Goal: Task Accomplishment & Management: Manage account settings

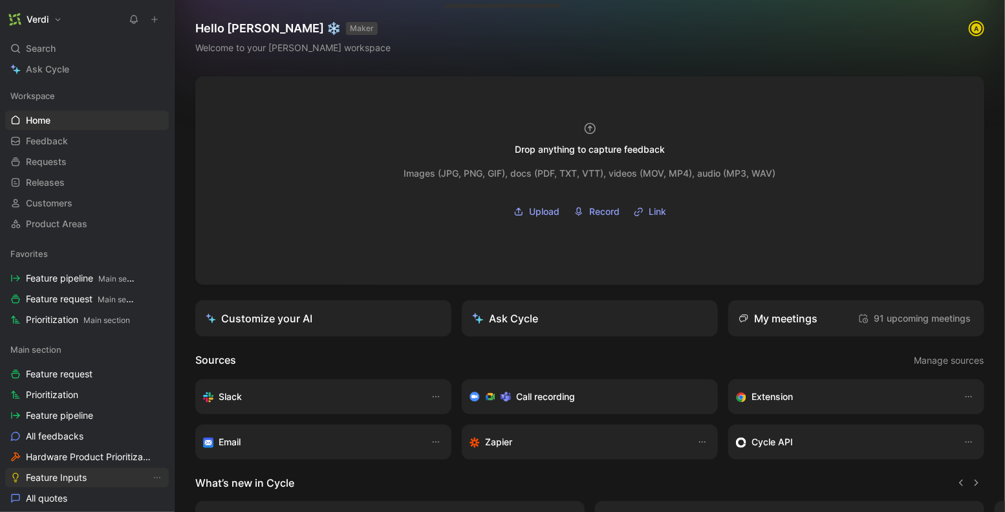
click at [69, 475] on span "Feature Inputs" at bounding box center [56, 477] width 61 height 13
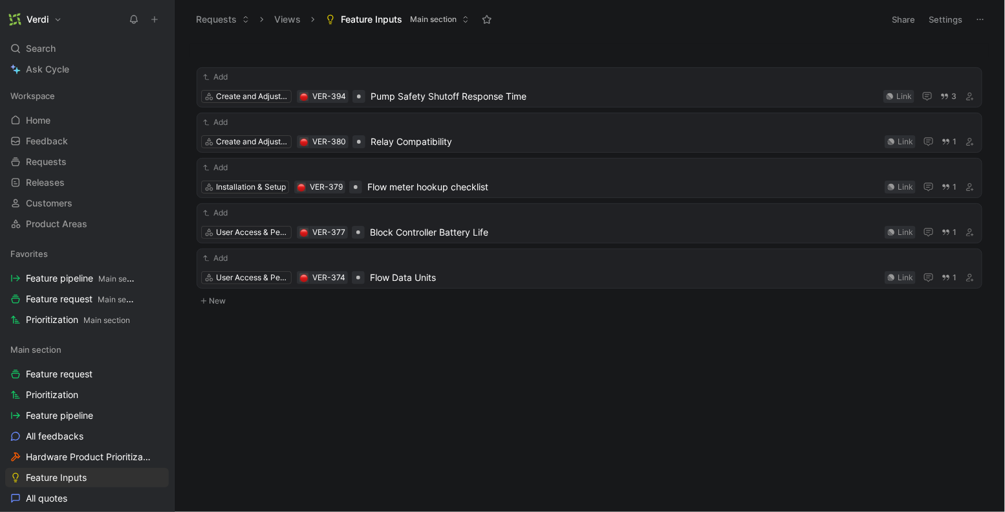
click at [50, 13] on button "Verdi" at bounding box center [35, 19] width 60 height 18
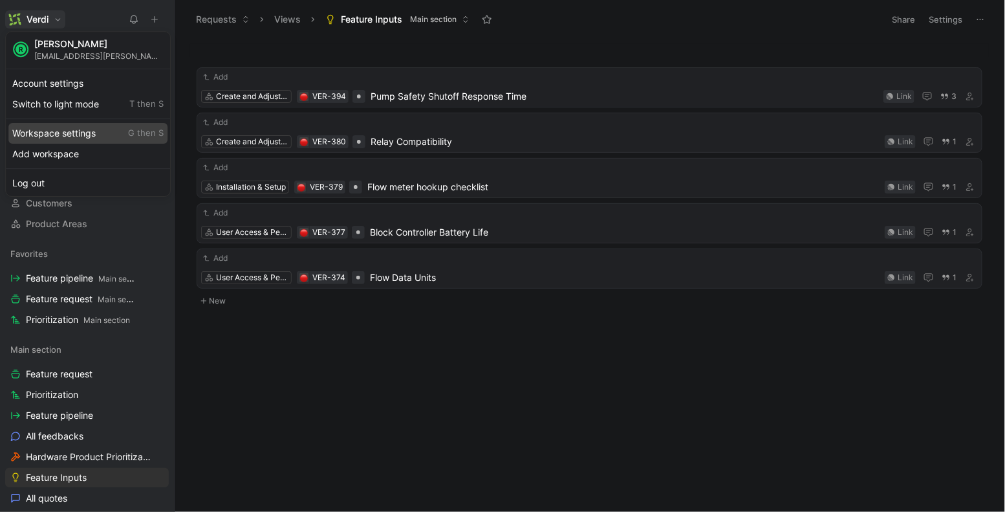
click at [61, 135] on div "Workspace settings G then S" at bounding box center [87, 133] width 159 height 21
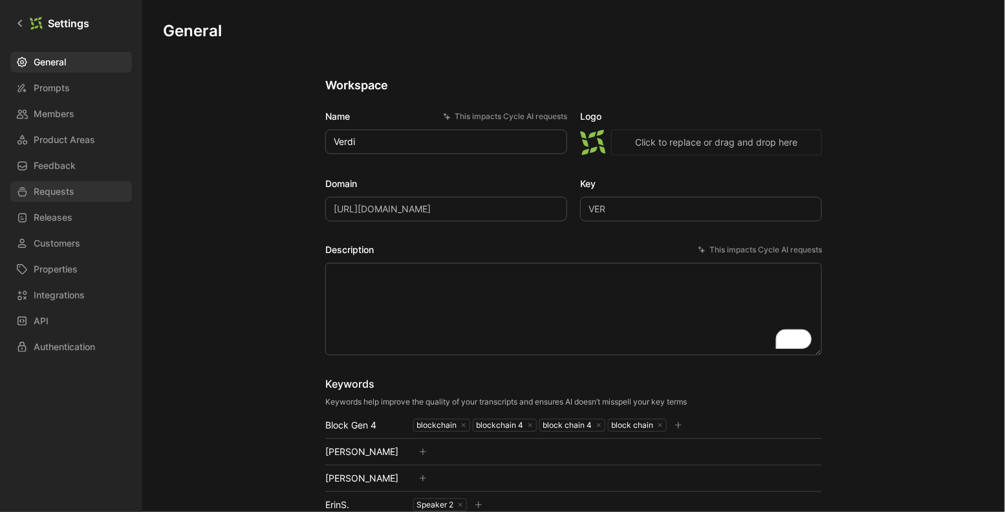
click at [59, 188] on span "Requests" at bounding box center [54, 192] width 41 height 16
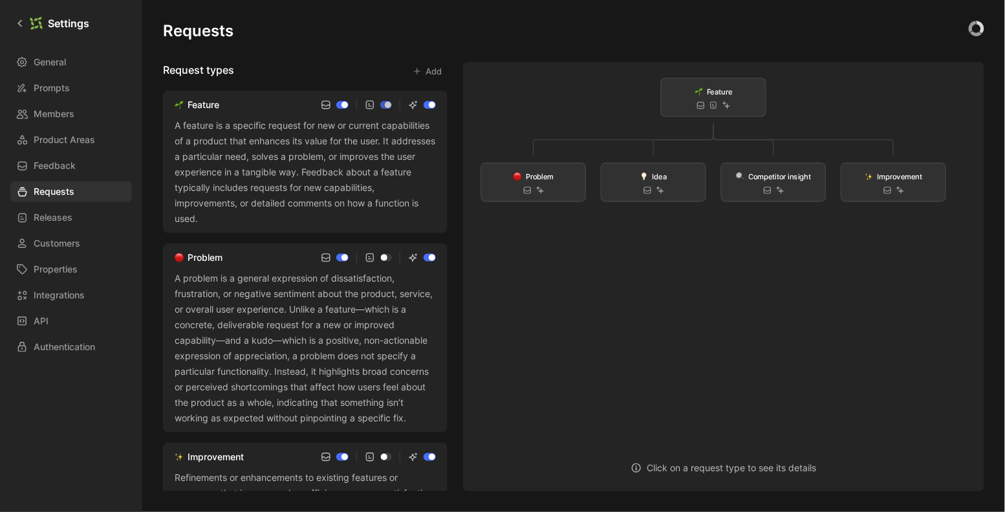
click at [316, 159] on div "A feature is a specific request for new or current capabilities of a product th…" at bounding box center [305, 172] width 261 height 109
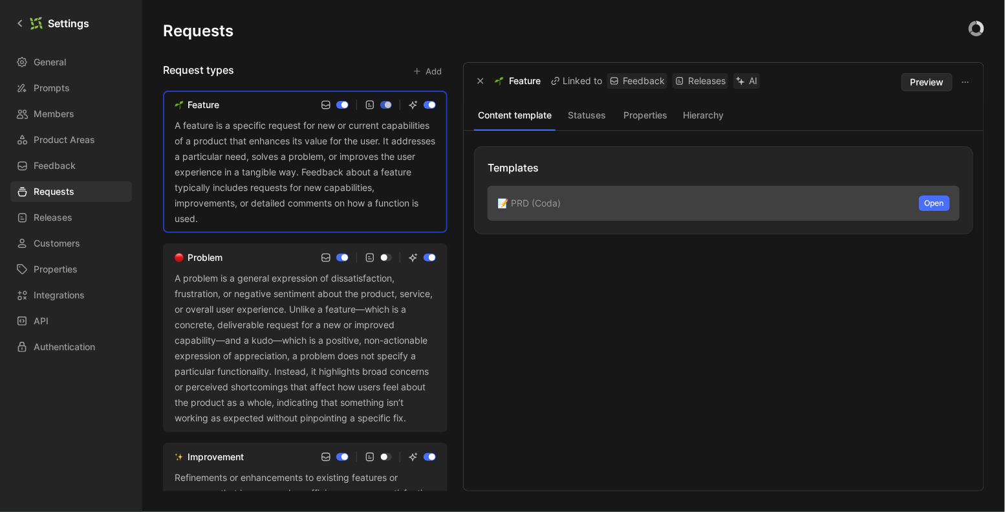
click at [692, 114] on button "Hierarchy" at bounding box center [703, 115] width 53 height 17
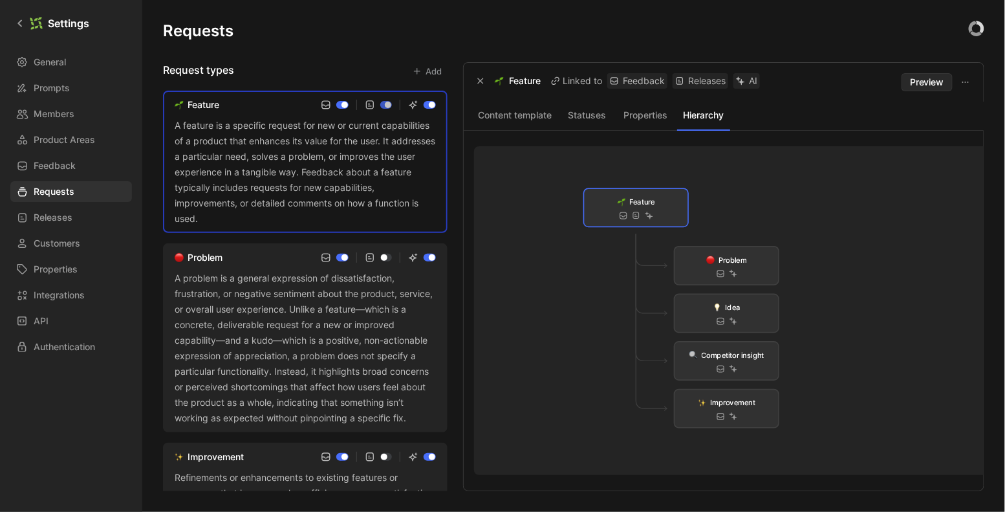
click at [287, 60] on div "Requests Request types Add Feature A feature is a specific request for new or c…" at bounding box center [574, 256] width 822 height 470
click at [247, 113] on div "Feature A feature is a specific request for new or current capabilities of a pr…" at bounding box center [305, 162] width 285 height 142
click at [479, 82] on icon "button" at bounding box center [481, 81] width 8 height 8
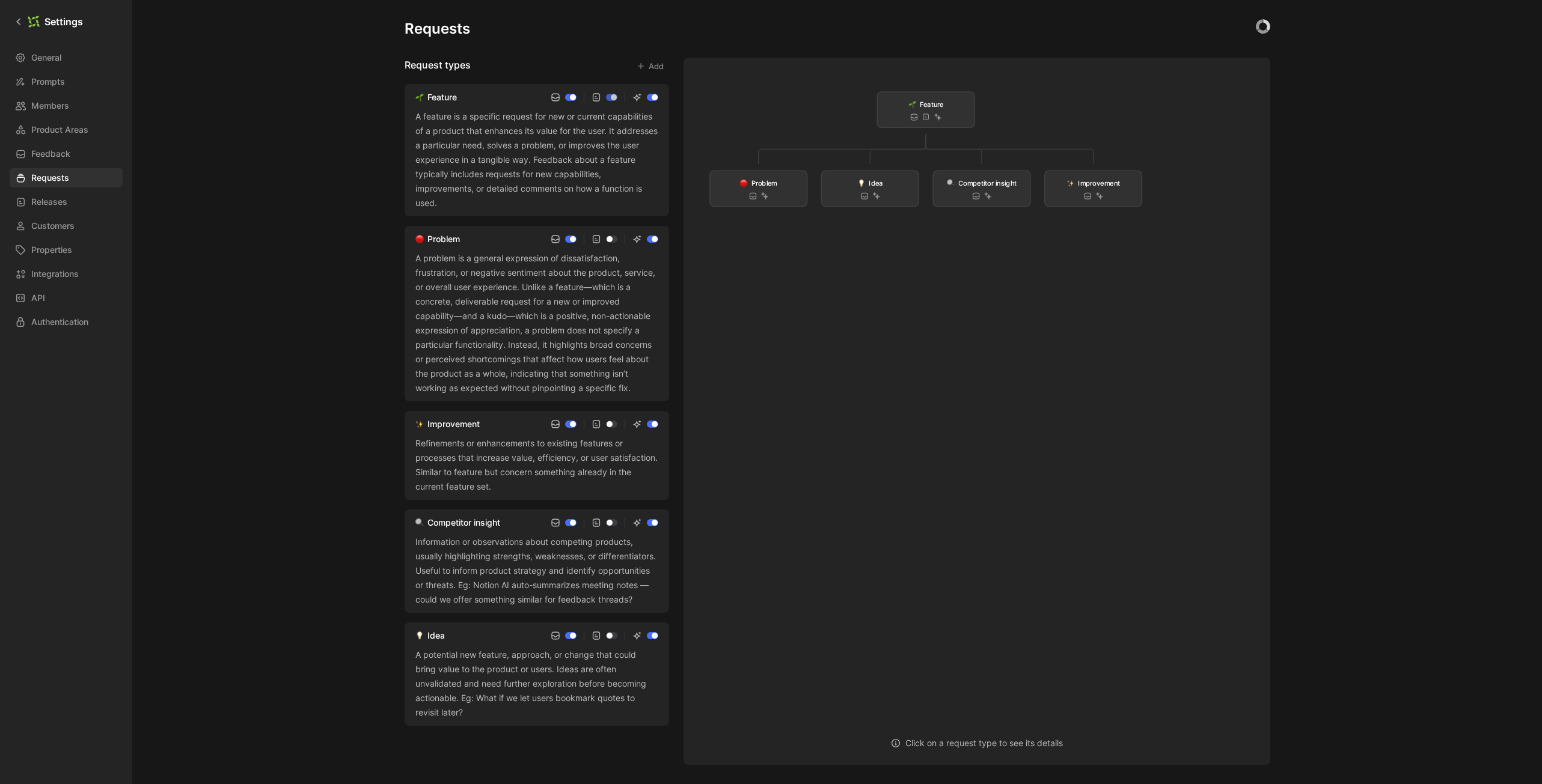
click at [263, 475] on div "Requests Request types Add Feature A feature is a specific request for new or c…" at bounding box center [837, 392] width 1410 height 784
click at [457, 475] on div "A potential new feature, approach, or change that could bring value to the prod…" at bounding box center [536, 684] width 243 height 72
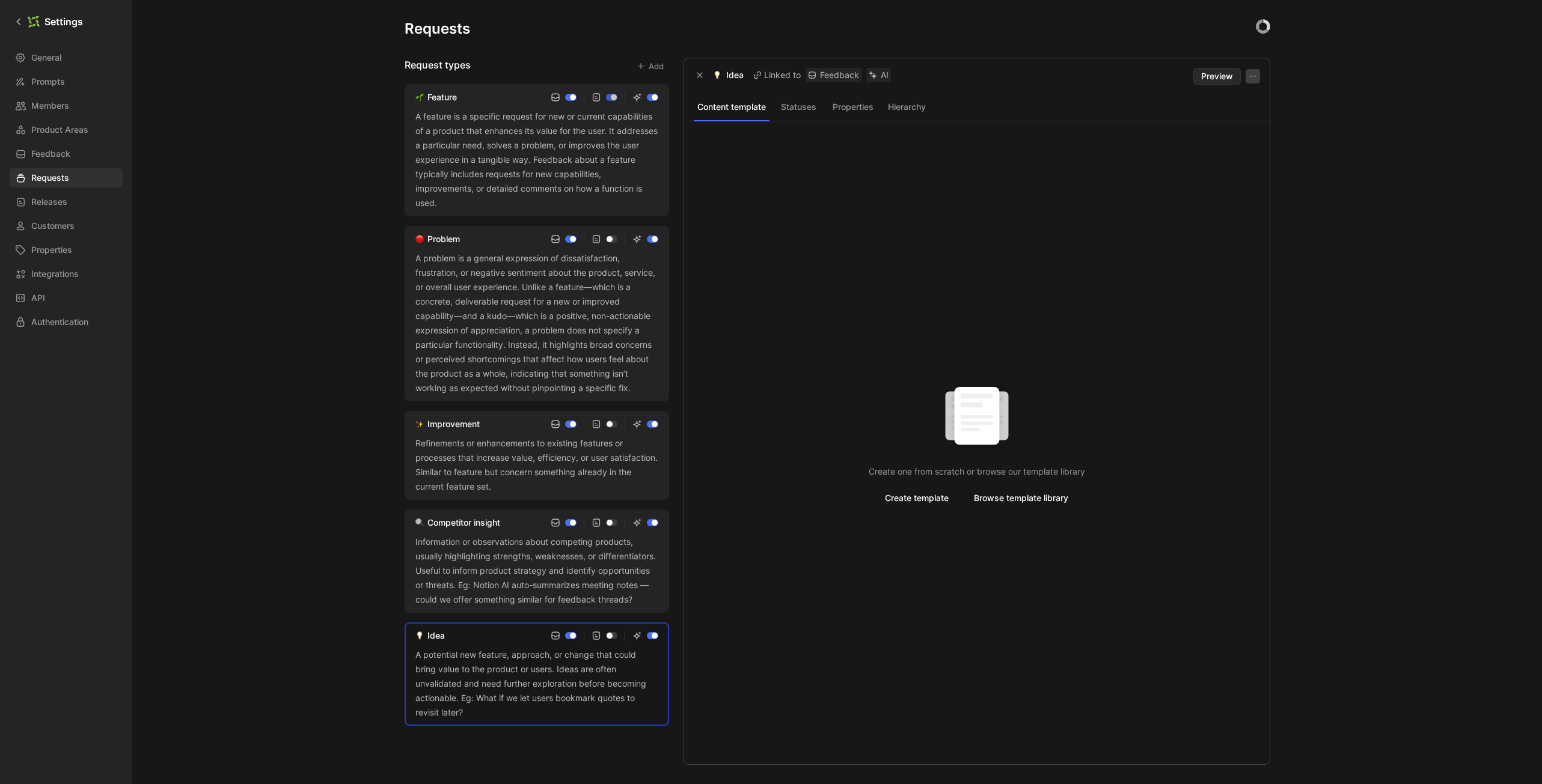
click at [934, 79] on icon "button" at bounding box center [1253, 76] width 9 height 9
click at [934, 118] on div "Delete" at bounding box center [1220, 121] width 68 height 15
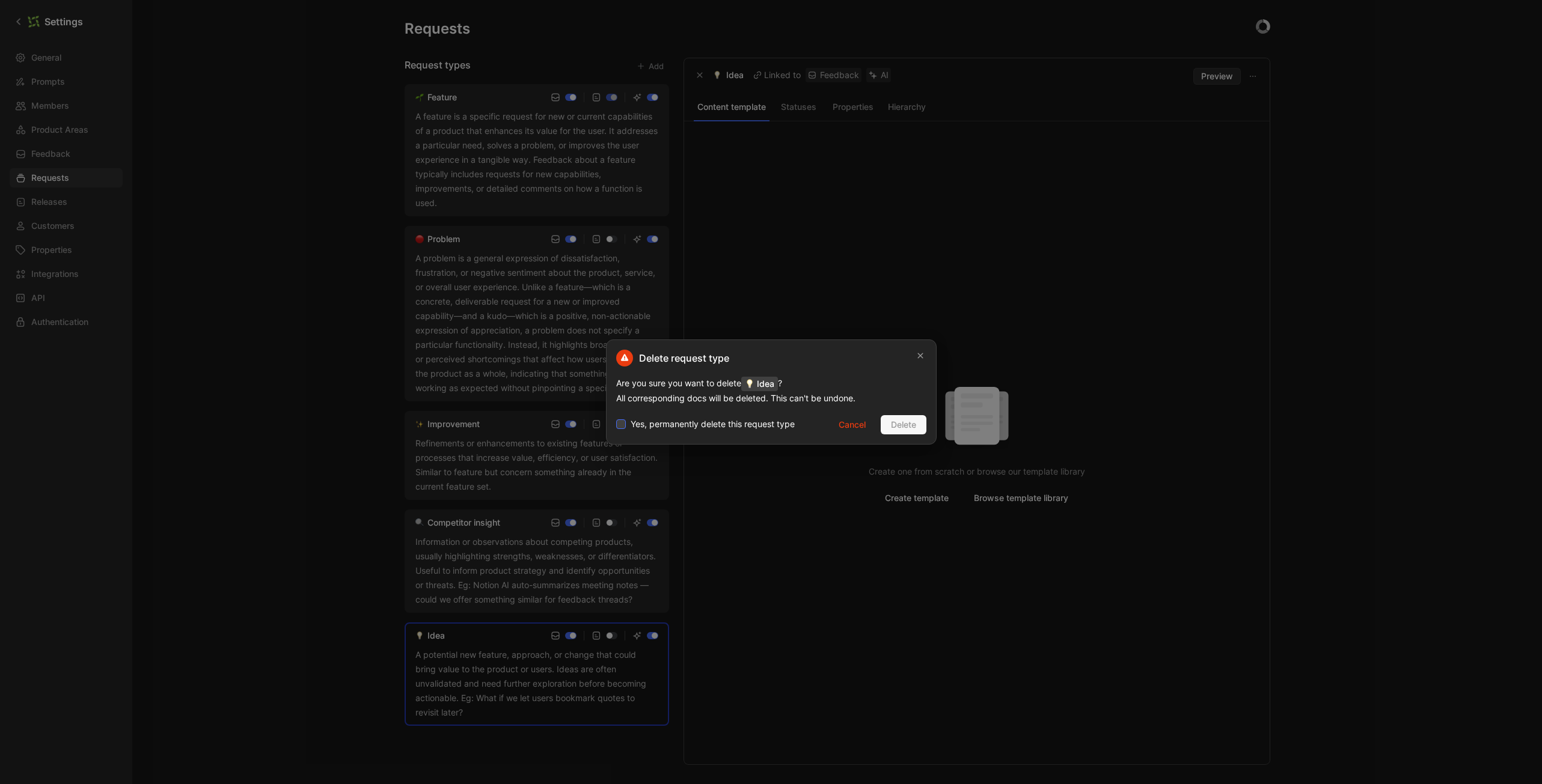
click at [725, 427] on span "Yes, permanently delete this request type" at bounding box center [713, 425] width 165 height 15
click at [616, 417] on input "Yes, permanently delete this request type" at bounding box center [616, 417] width 0 height 0
click at [901, 429] on span "Delete" at bounding box center [903, 425] width 25 height 15
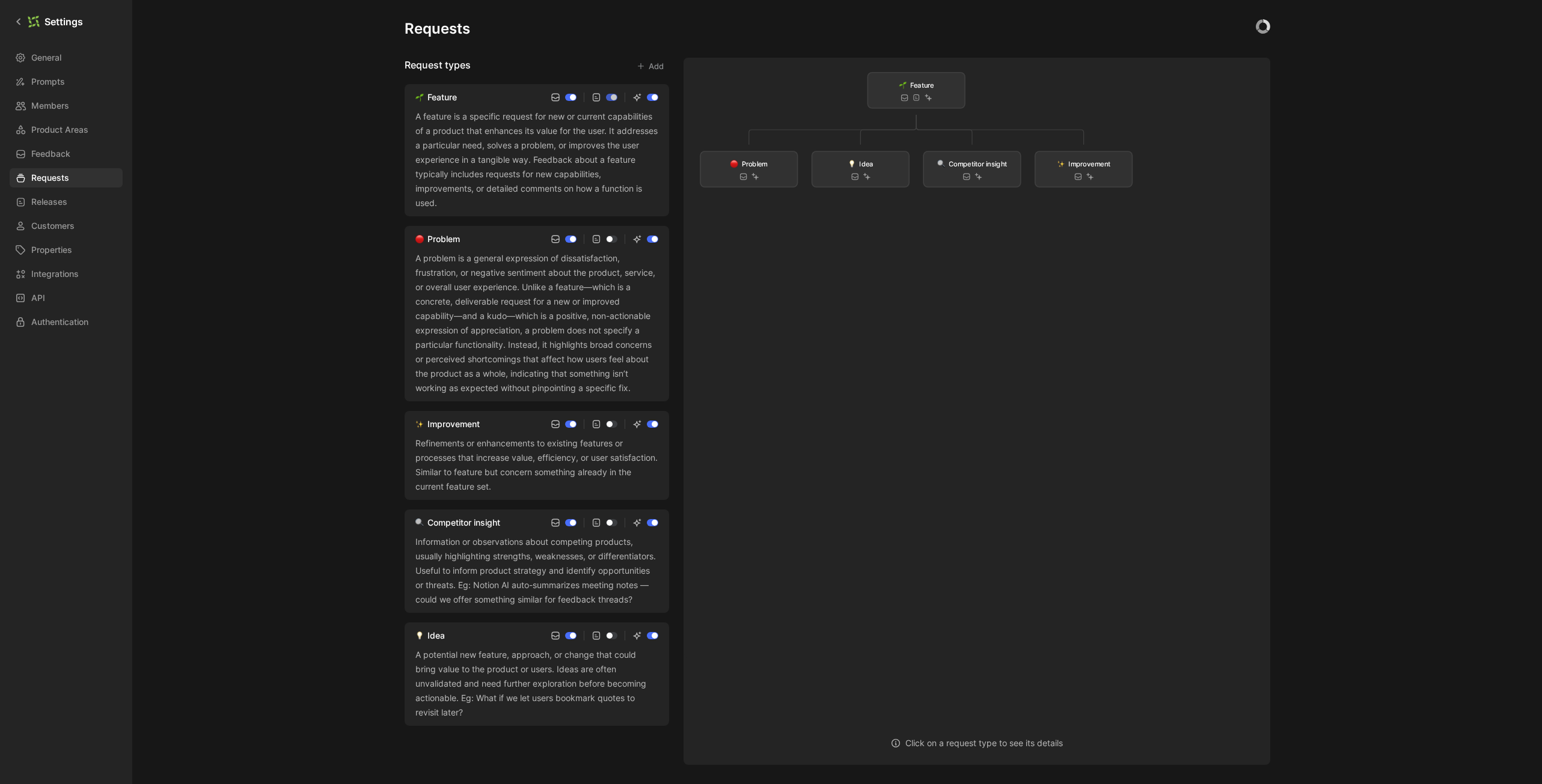
click at [575, 475] on div "A potential new feature, approach, or change that could bring value to the prod…" at bounding box center [536, 684] width 243 height 72
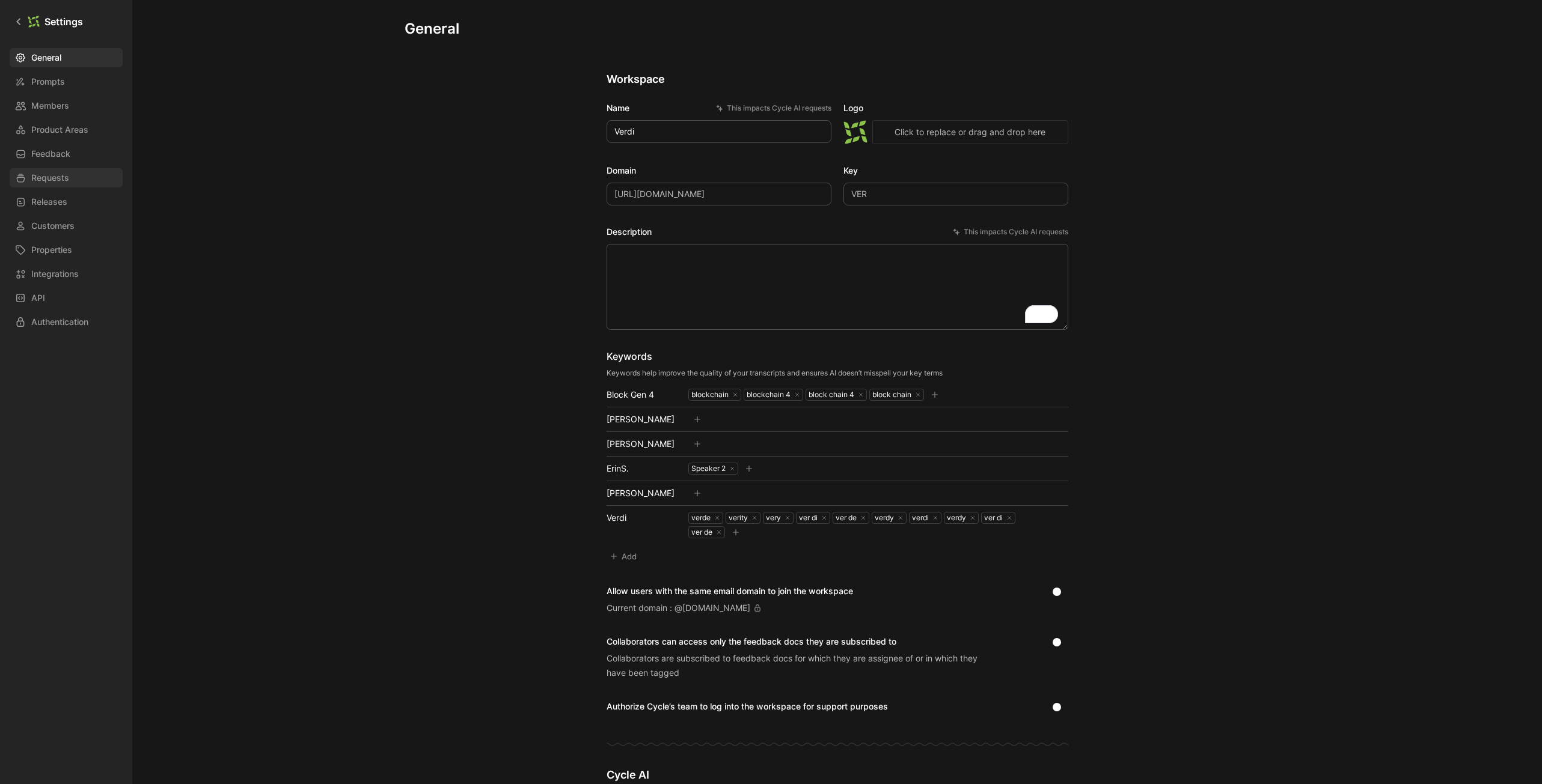
click at [65, 175] on span "Requests" at bounding box center [50, 178] width 38 height 15
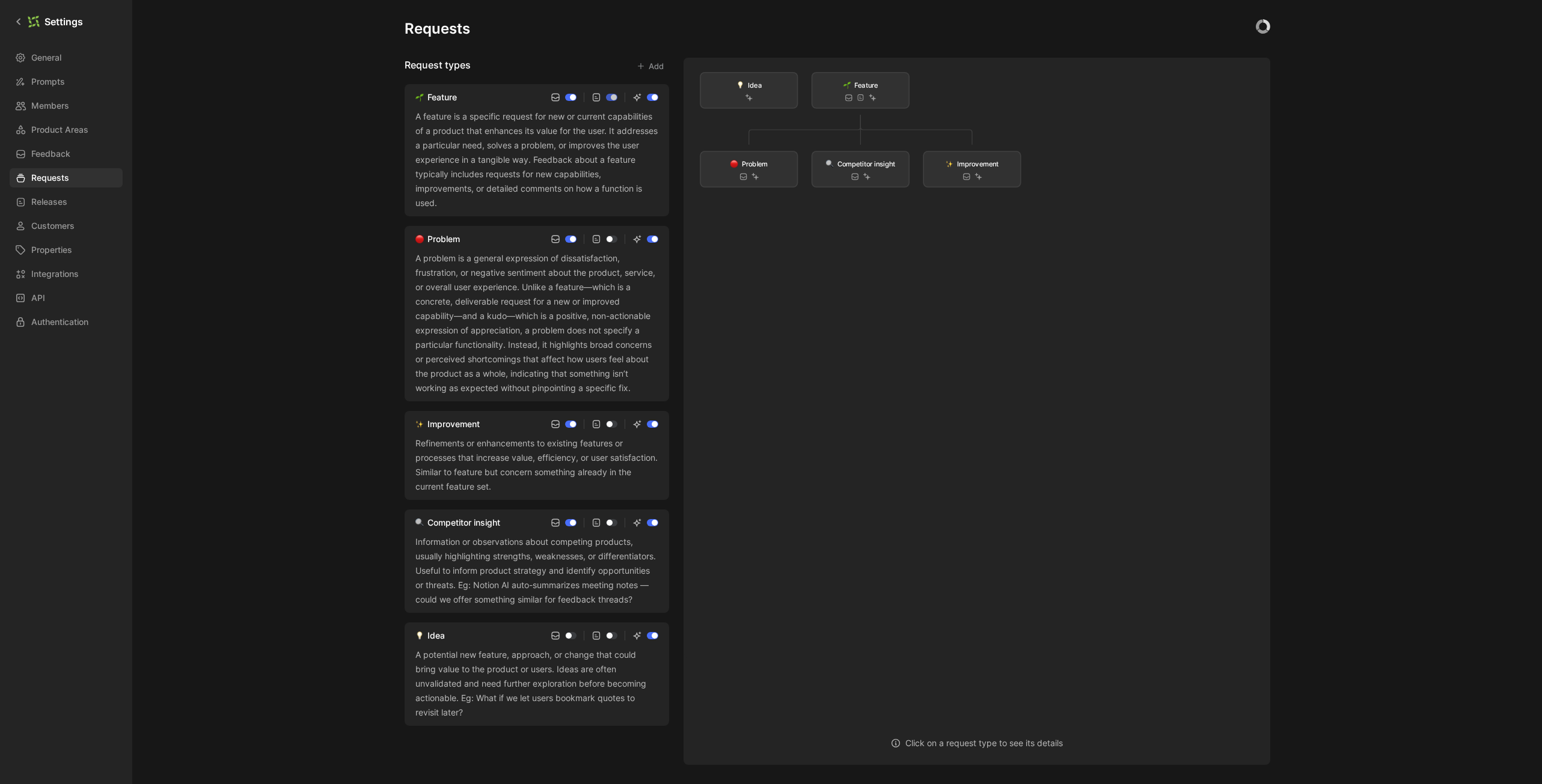
click at [482, 686] on div "A potential new feature, approach, or change that could bring value to the prod…" at bounding box center [536, 684] width 243 height 72
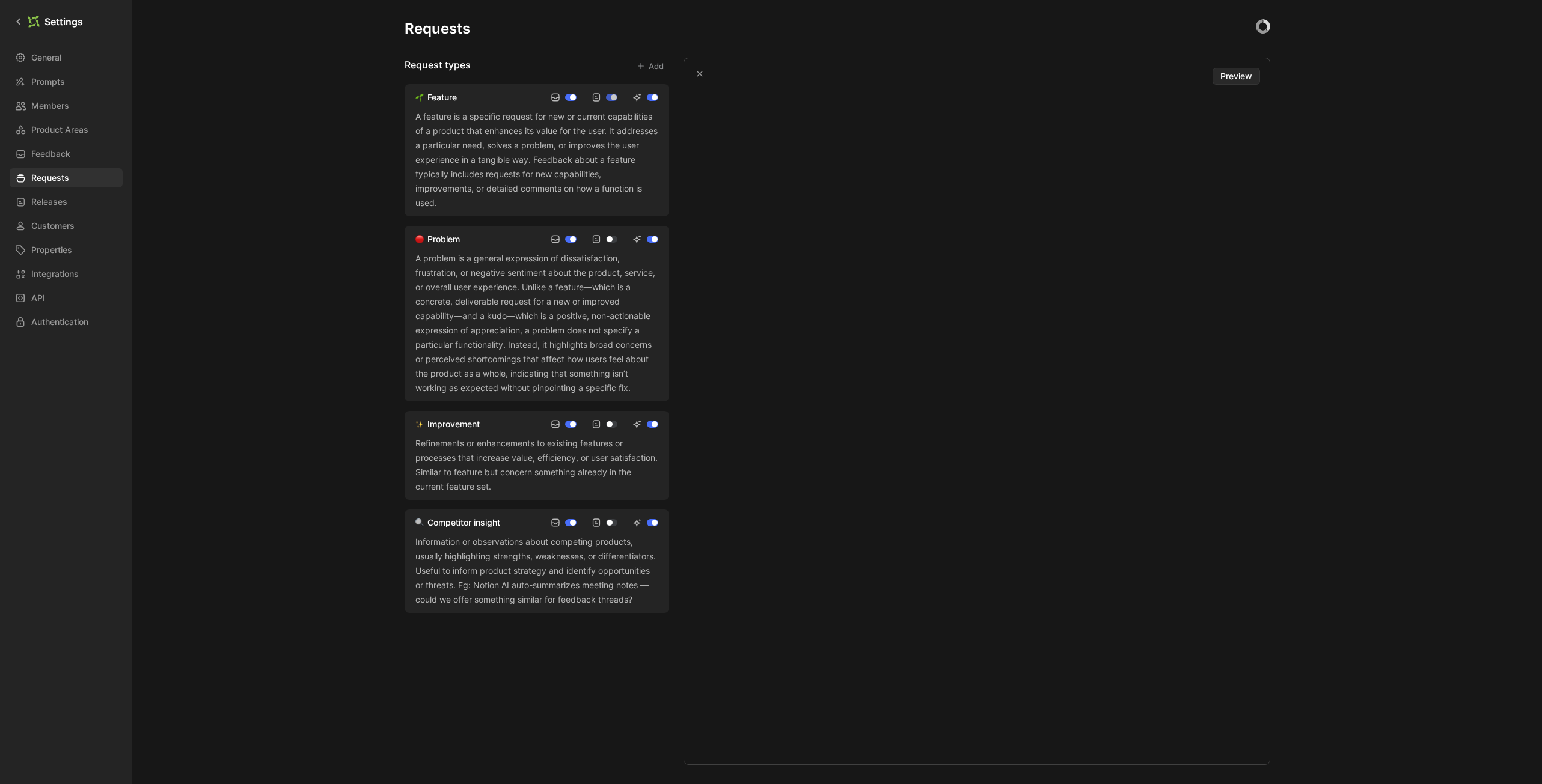
click at [656, 64] on button "Add" at bounding box center [650, 66] width 38 height 17
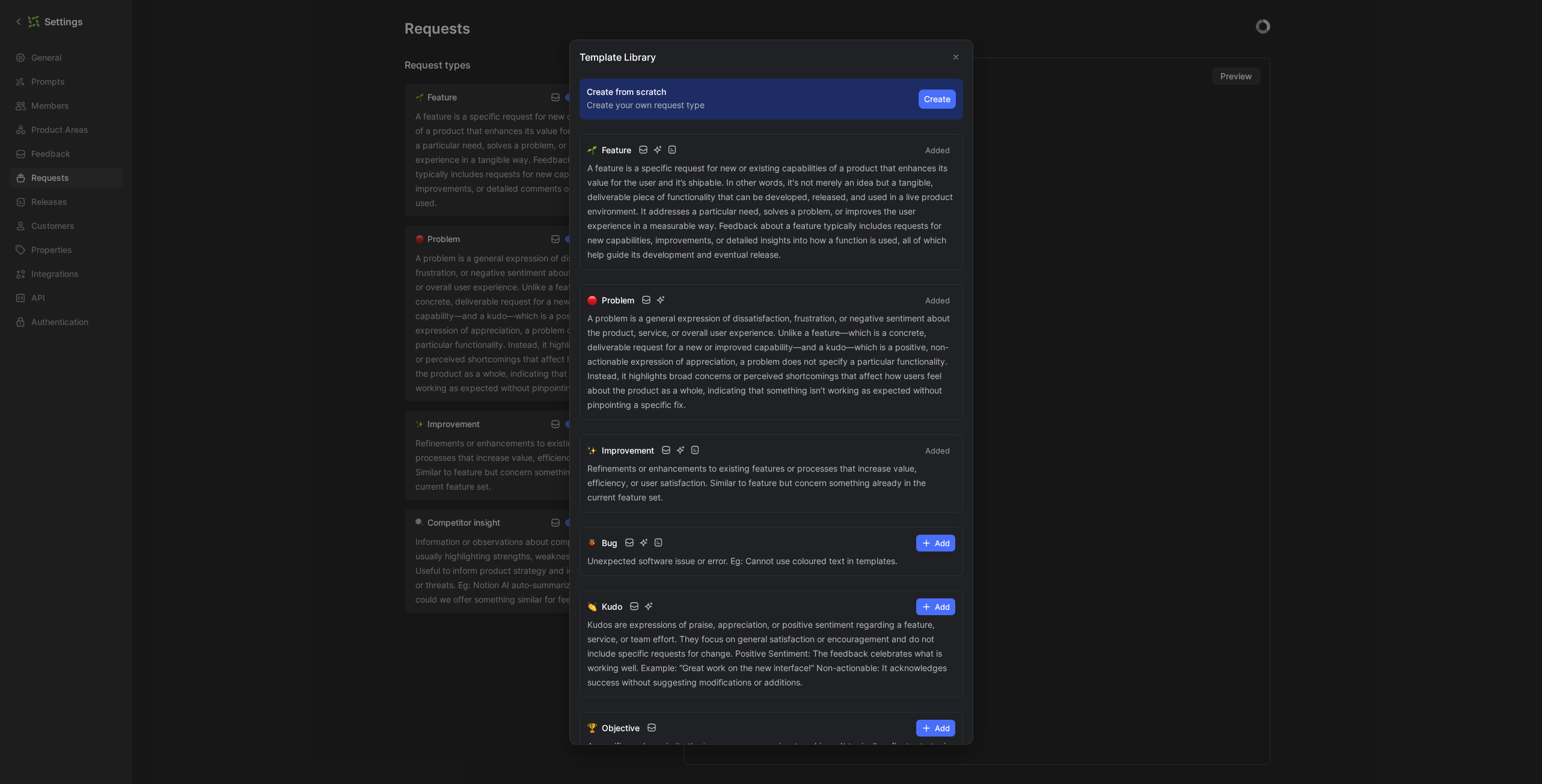
click at [936, 603] on button "Add" at bounding box center [936, 607] width 39 height 17
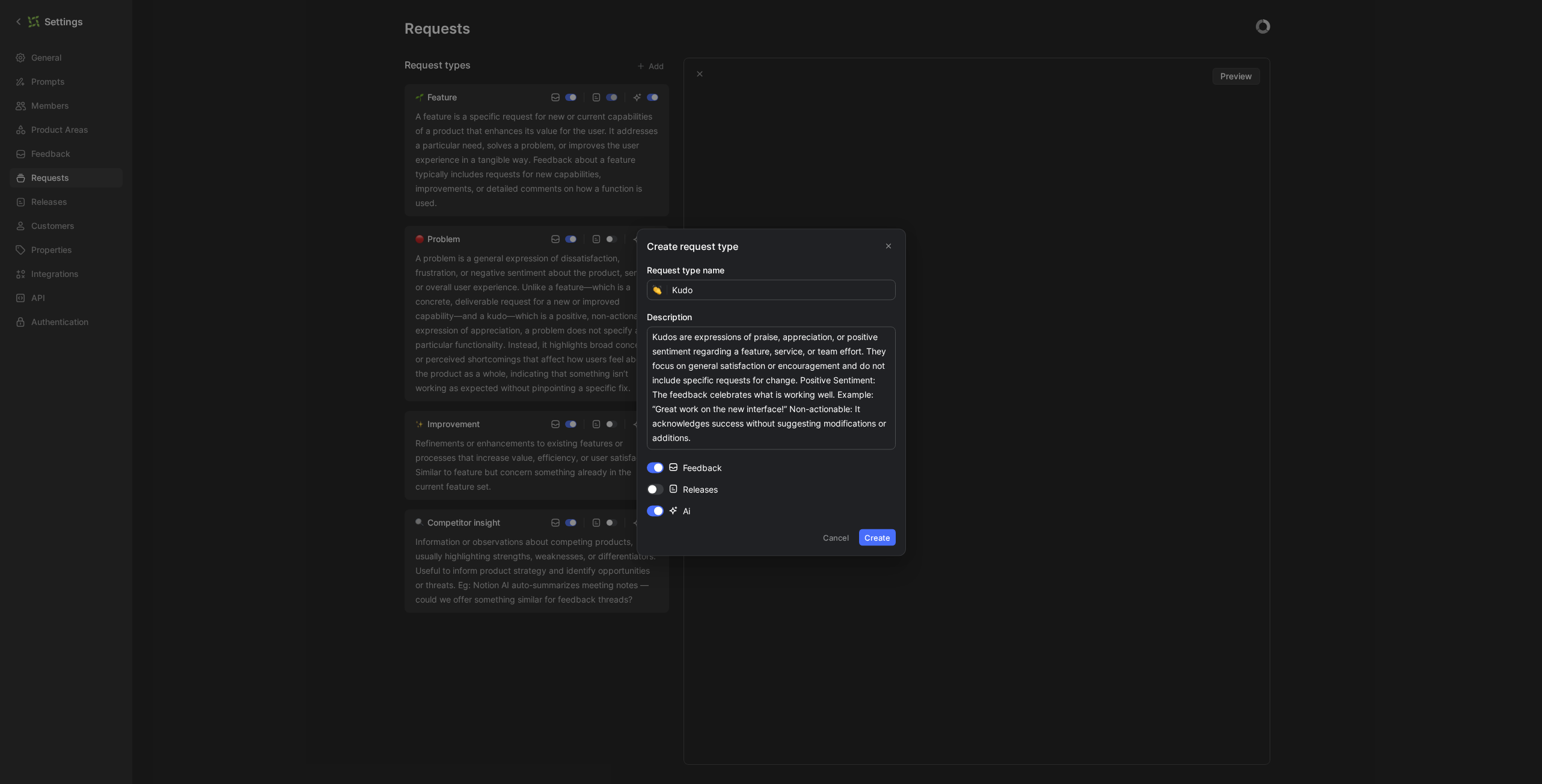
click at [871, 542] on button "Create" at bounding box center [877, 537] width 36 height 17
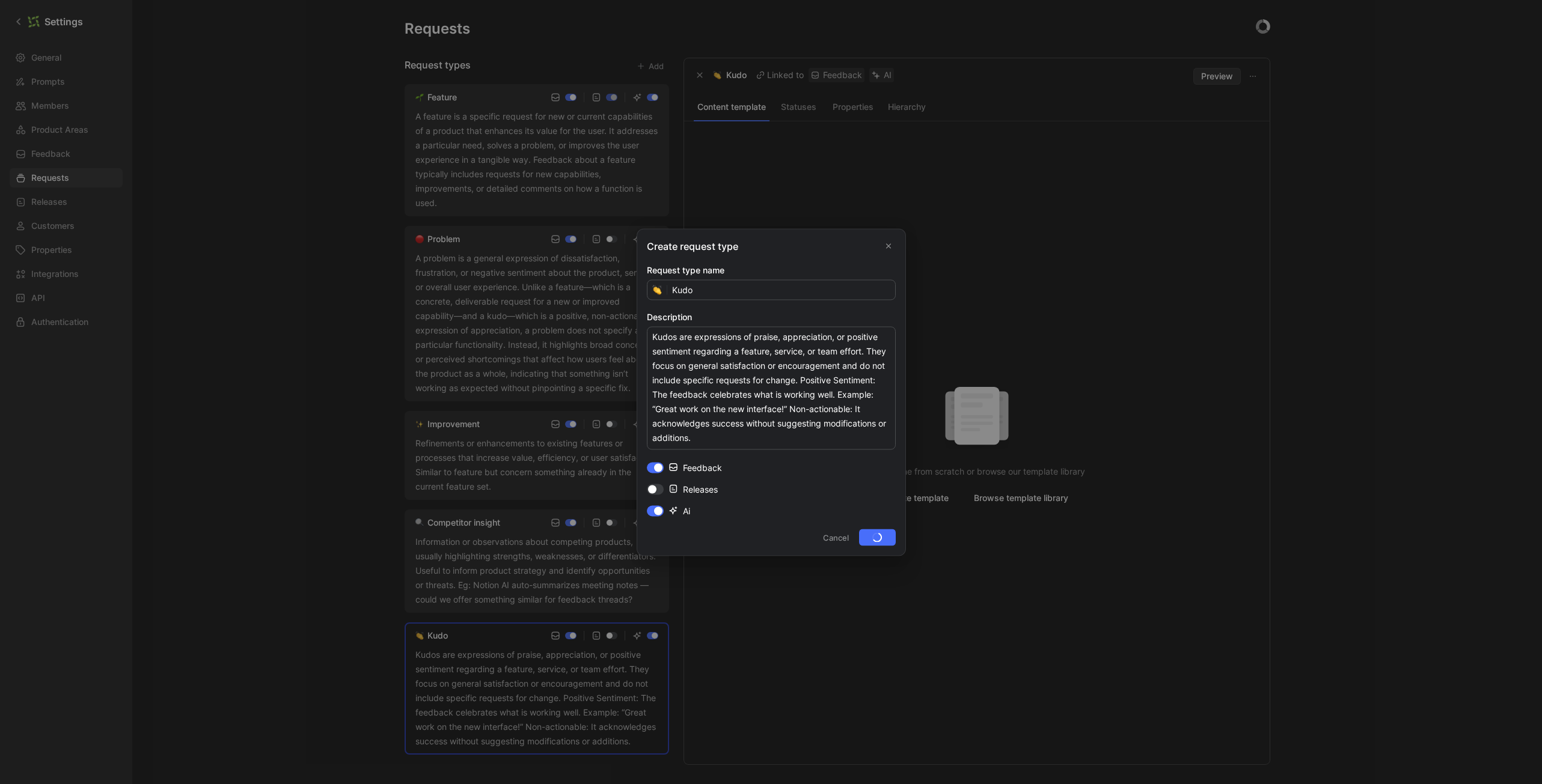
checkbox input "false"
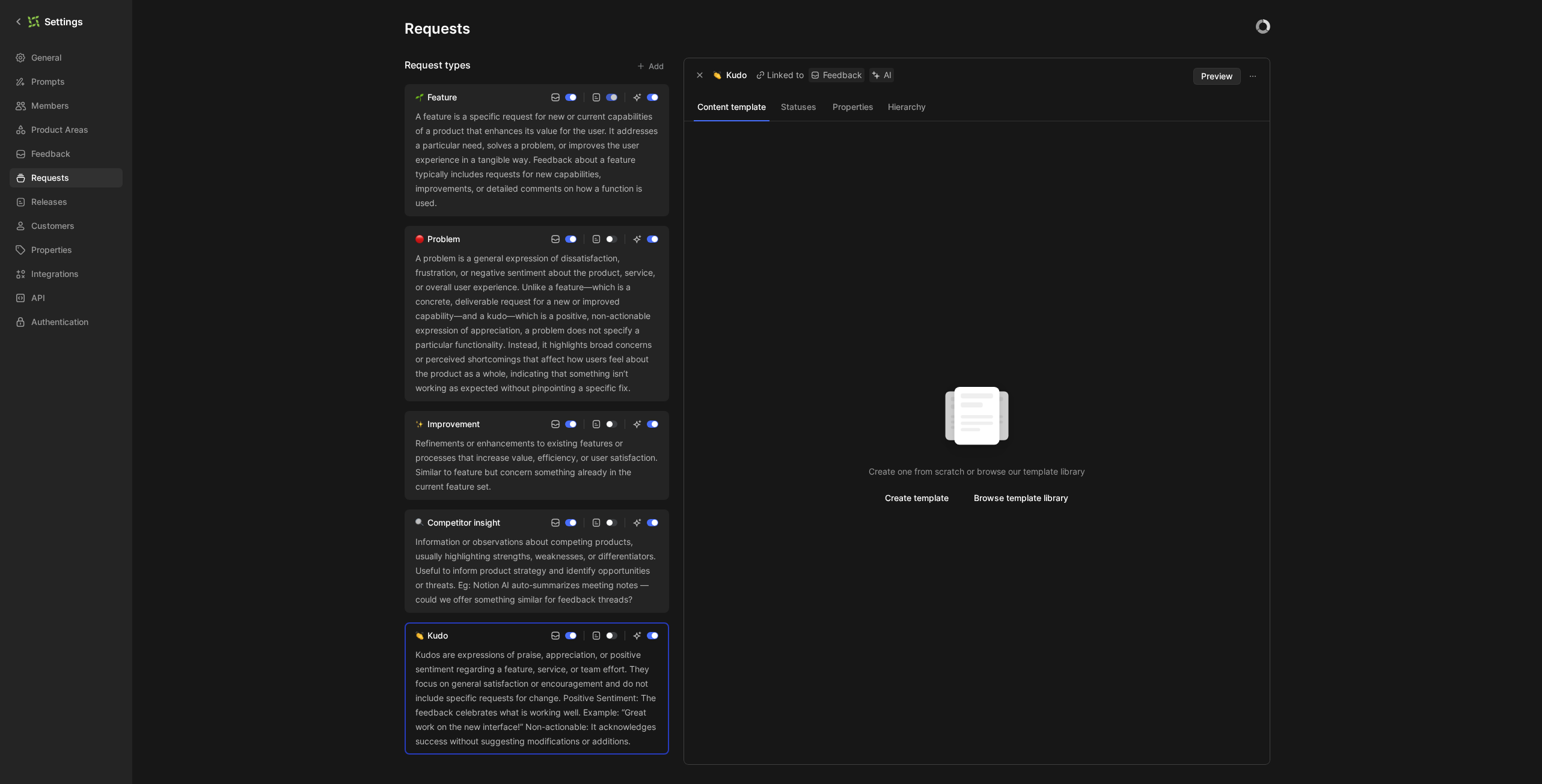
click at [584, 577] on div "Information or observations about competing products, usually highlighting stre…" at bounding box center [536, 571] width 243 height 72
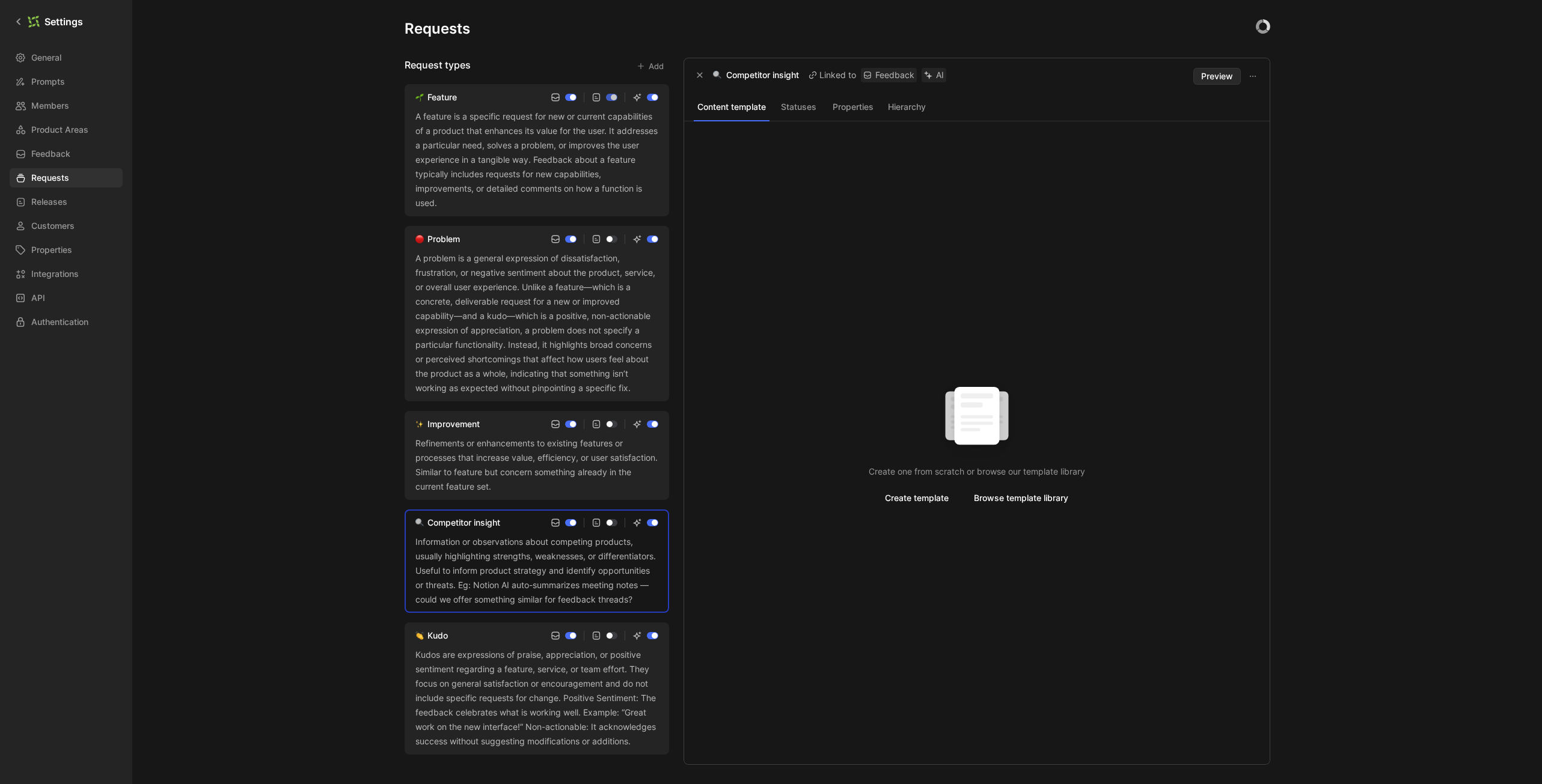
click at [893, 106] on button "Hierarchy" at bounding box center [907, 107] width 49 height 16
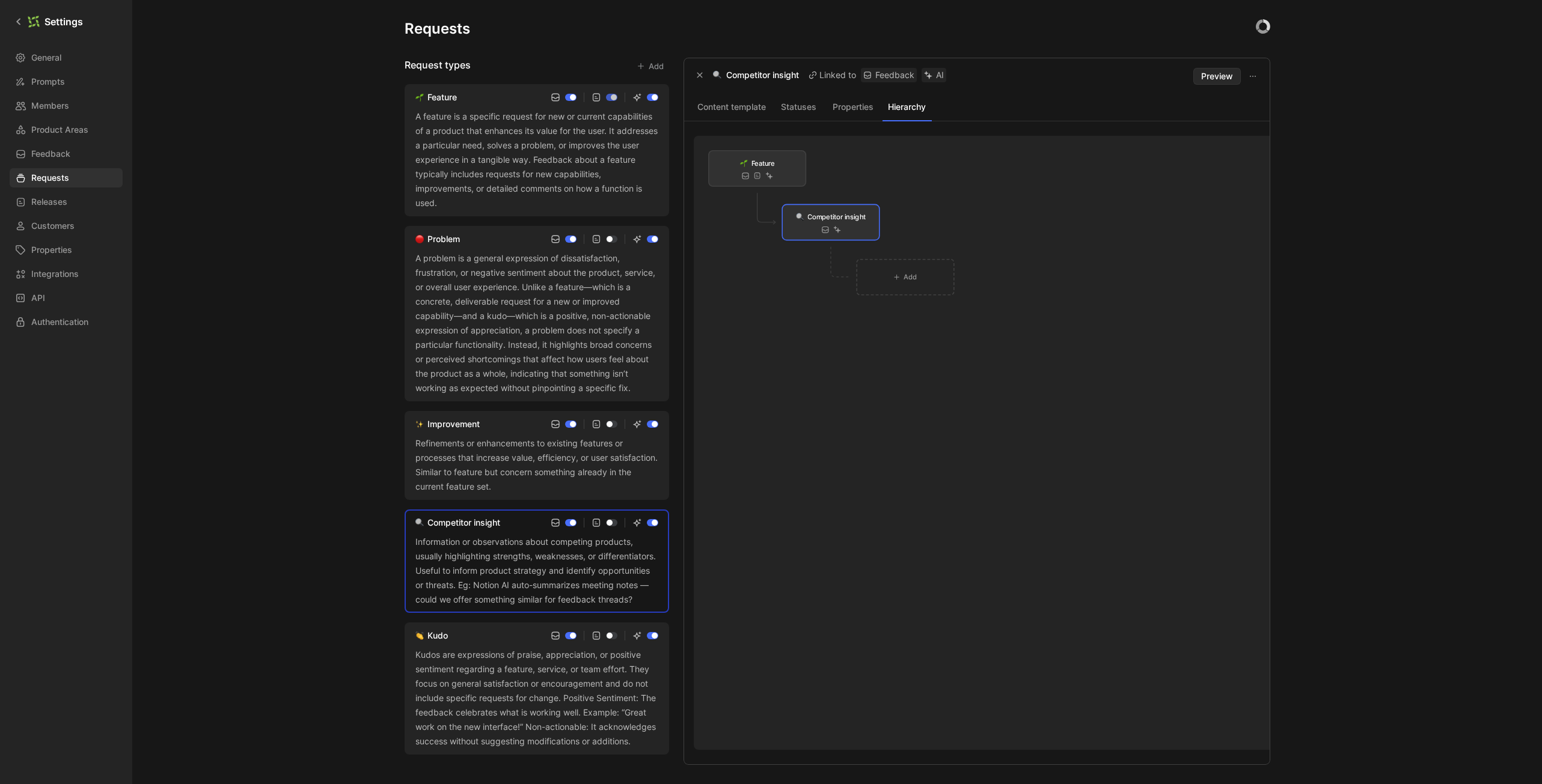
click at [590, 473] on div "Refinements or enhancements to existing features or processes that increase val…" at bounding box center [536, 465] width 243 height 58
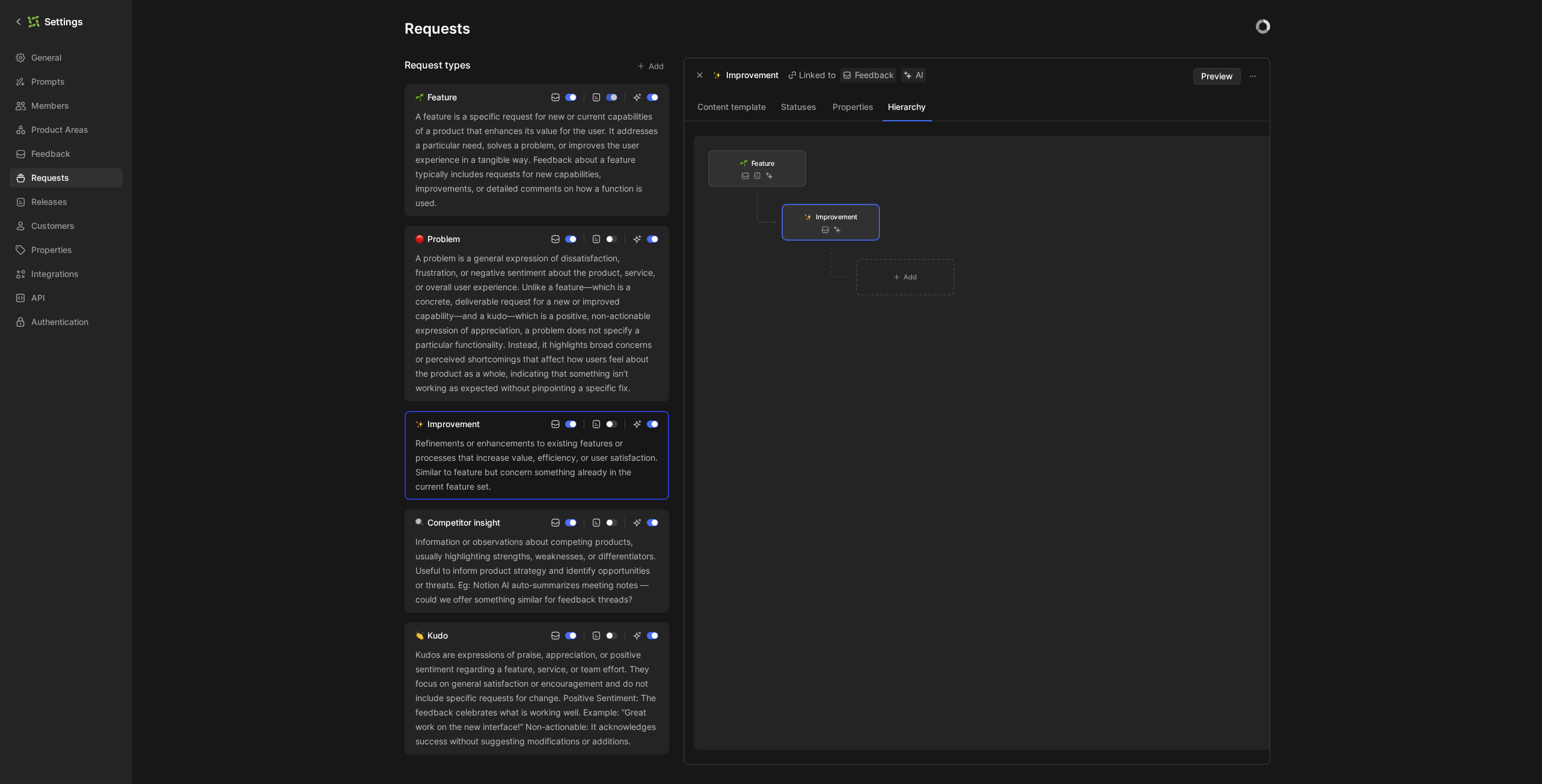
click at [596, 336] on div "A problem is a general expression of dissatisfaction, frustration, or negative …" at bounding box center [536, 322] width 243 height 144
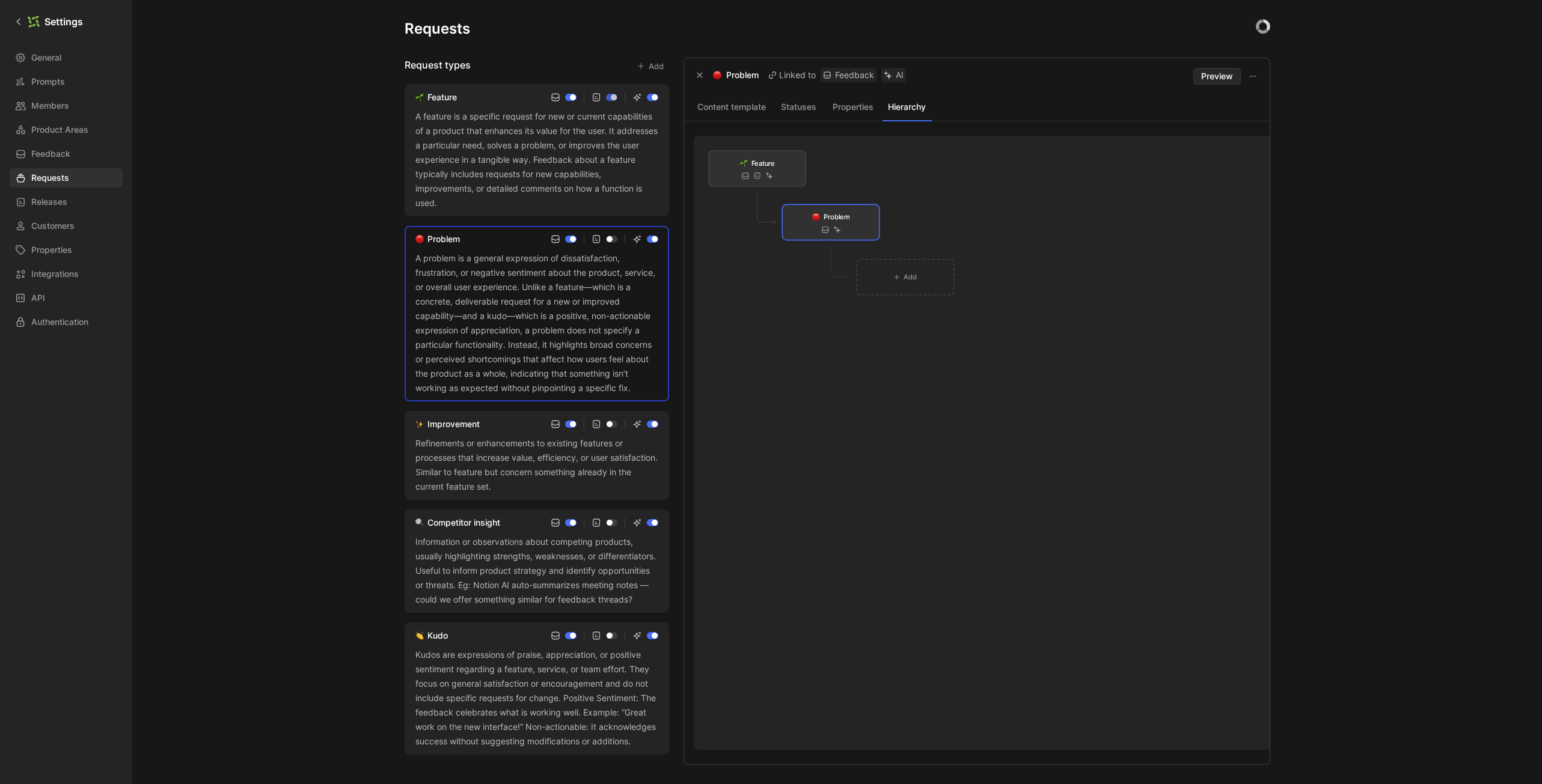
click at [570, 178] on div "A feature is a specific request for new or current capabilities of a product th…" at bounding box center [536, 160] width 243 height 101
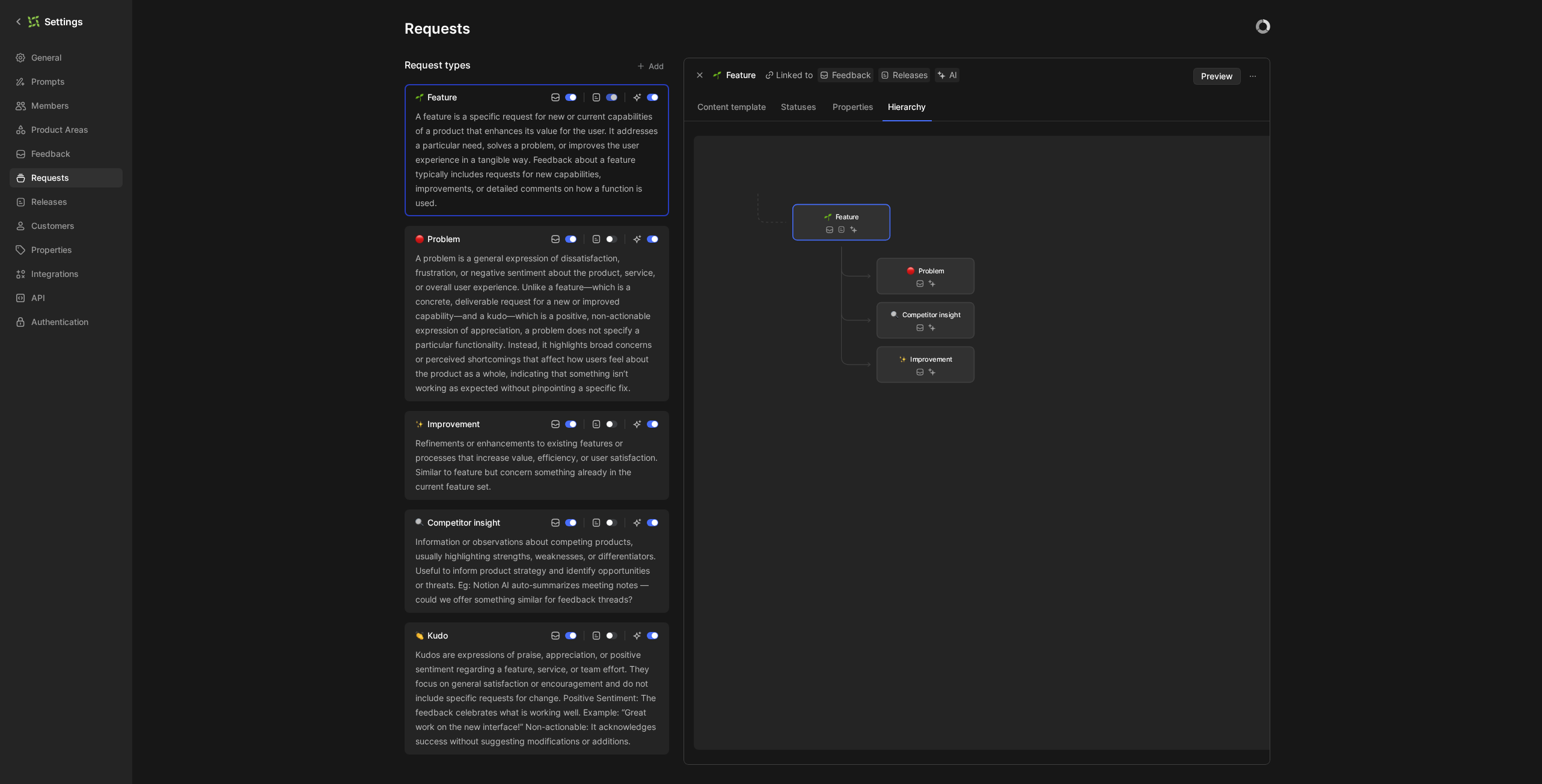
click at [512, 708] on div "Kudos are expressions of praise, appreciation, or positive sentiment regarding …" at bounding box center [536, 698] width 243 height 101
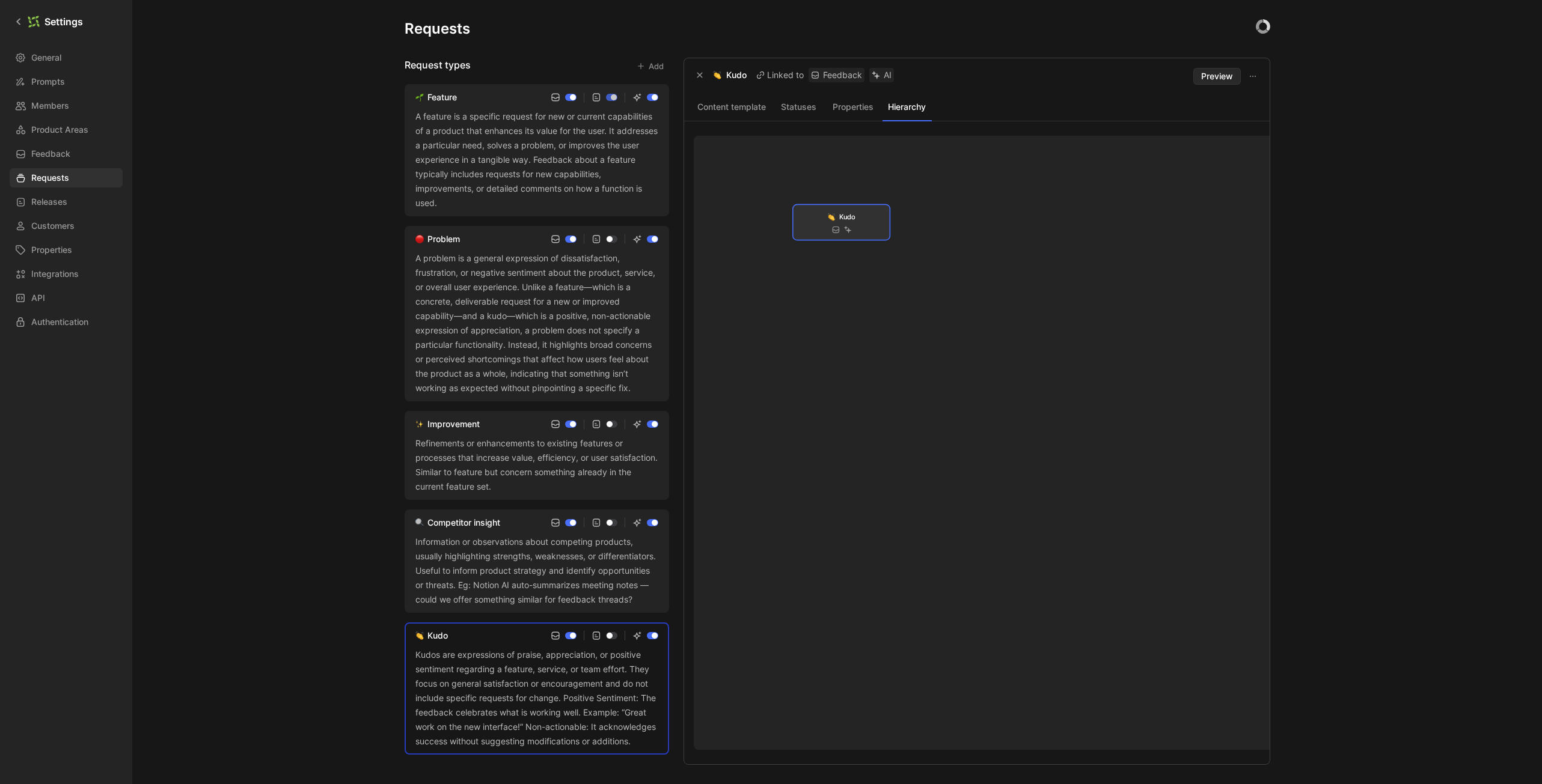
click at [519, 552] on div "Information or observations about competing products, usually highlighting stre…" at bounding box center [536, 571] width 243 height 72
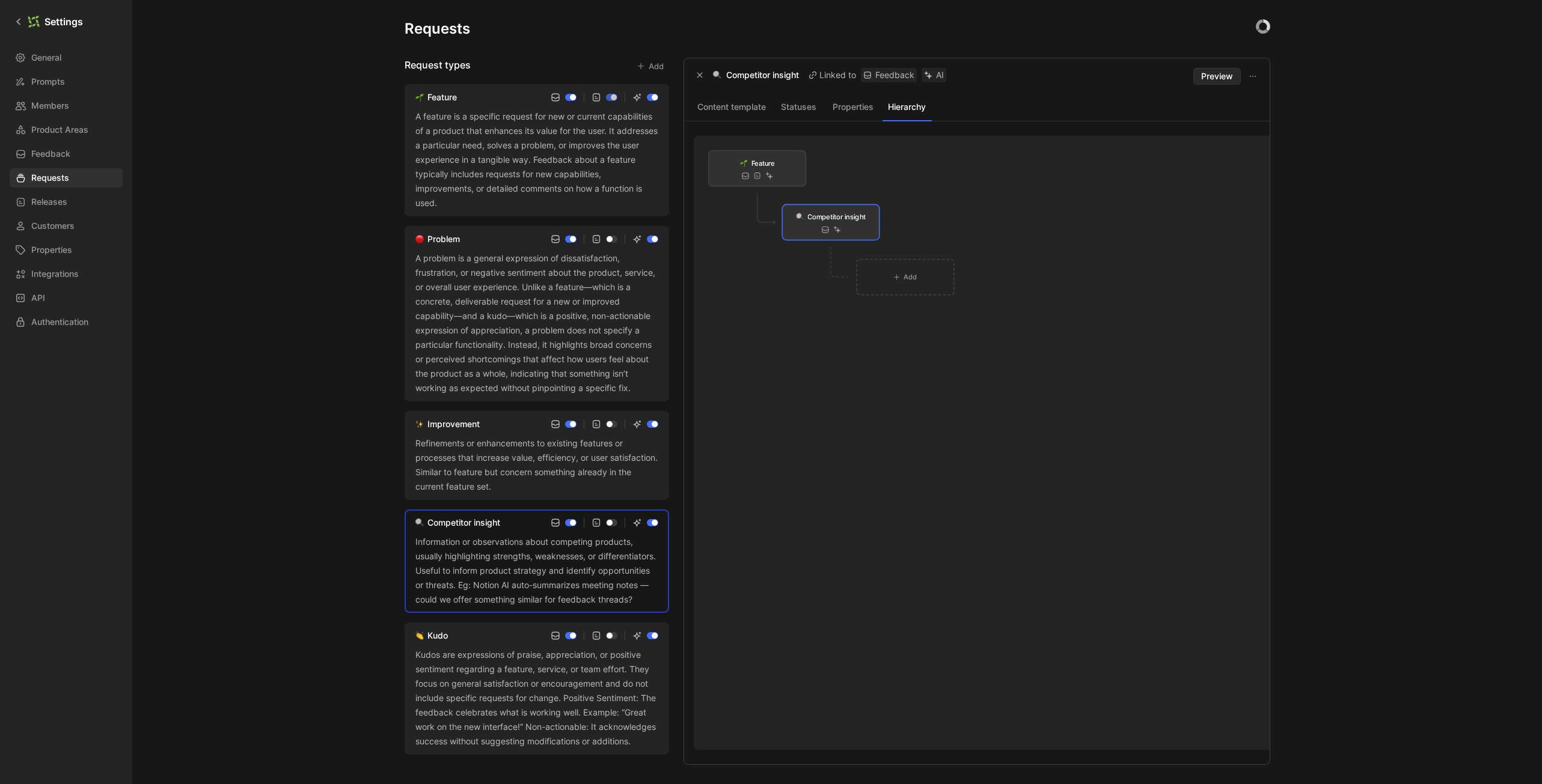
click at [516, 464] on div "Refinements or enhancements to existing features or processes that increase val…" at bounding box center [536, 465] width 243 height 58
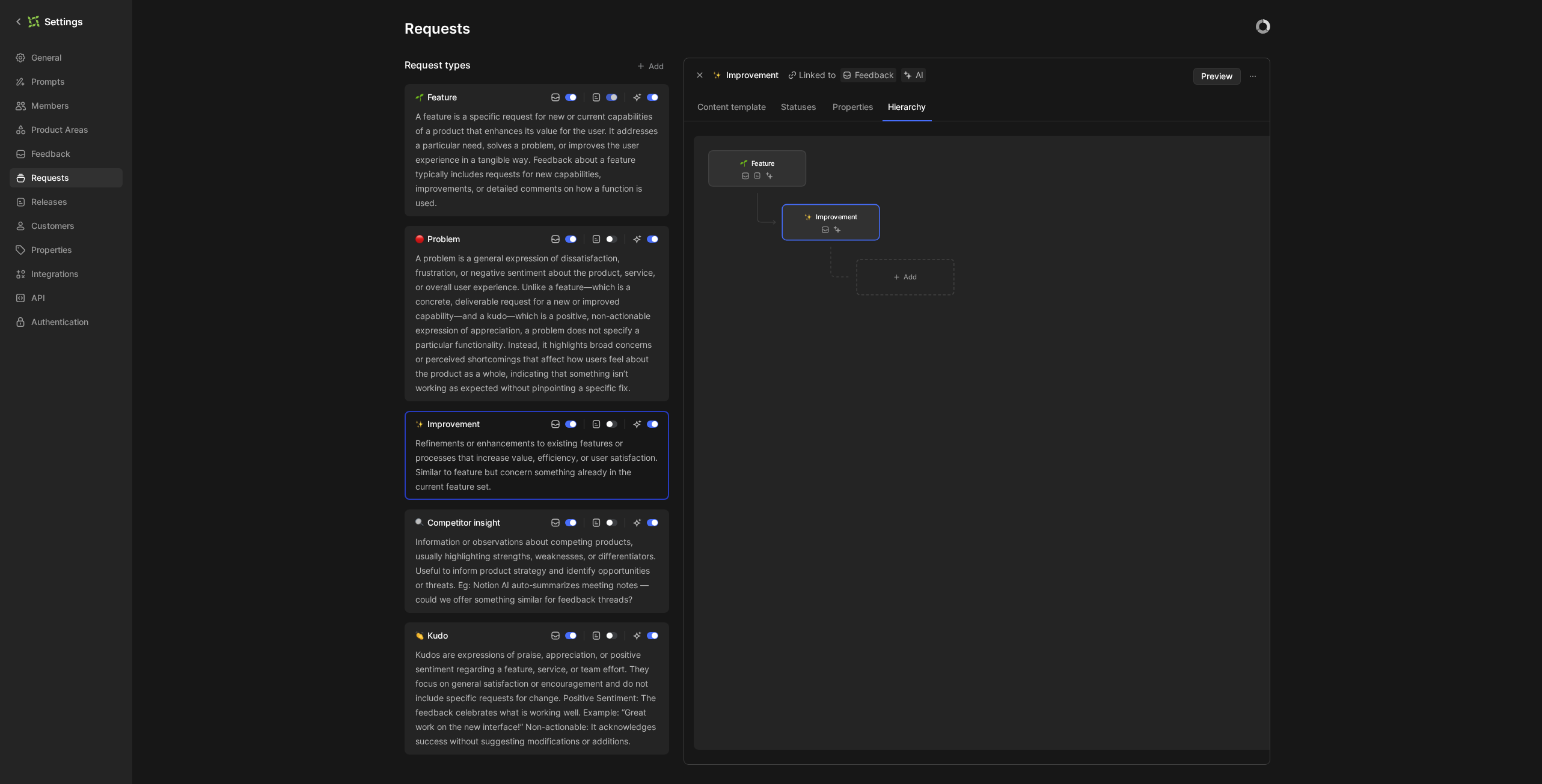
click at [501, 361] on div "A problem is a general expression of dissatisfaction, frustration, or negative …" at bounding box center [536, 322] width 243 height 144
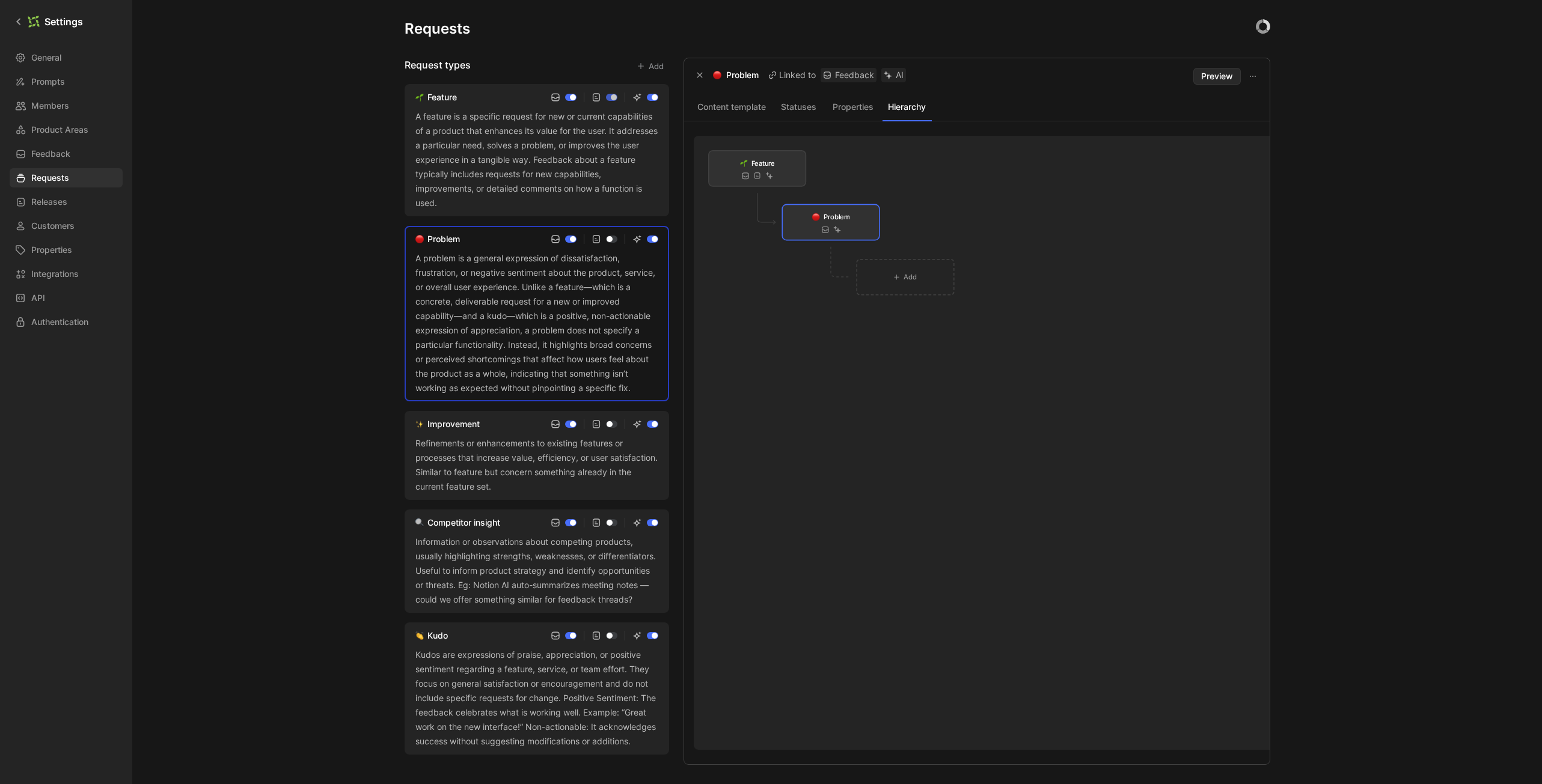
click at [479, 707] on div "Kudos are expressions of praise, appreciation, or positive sentiment regarding …" at bounding box center [536, 698] width 243 height 101
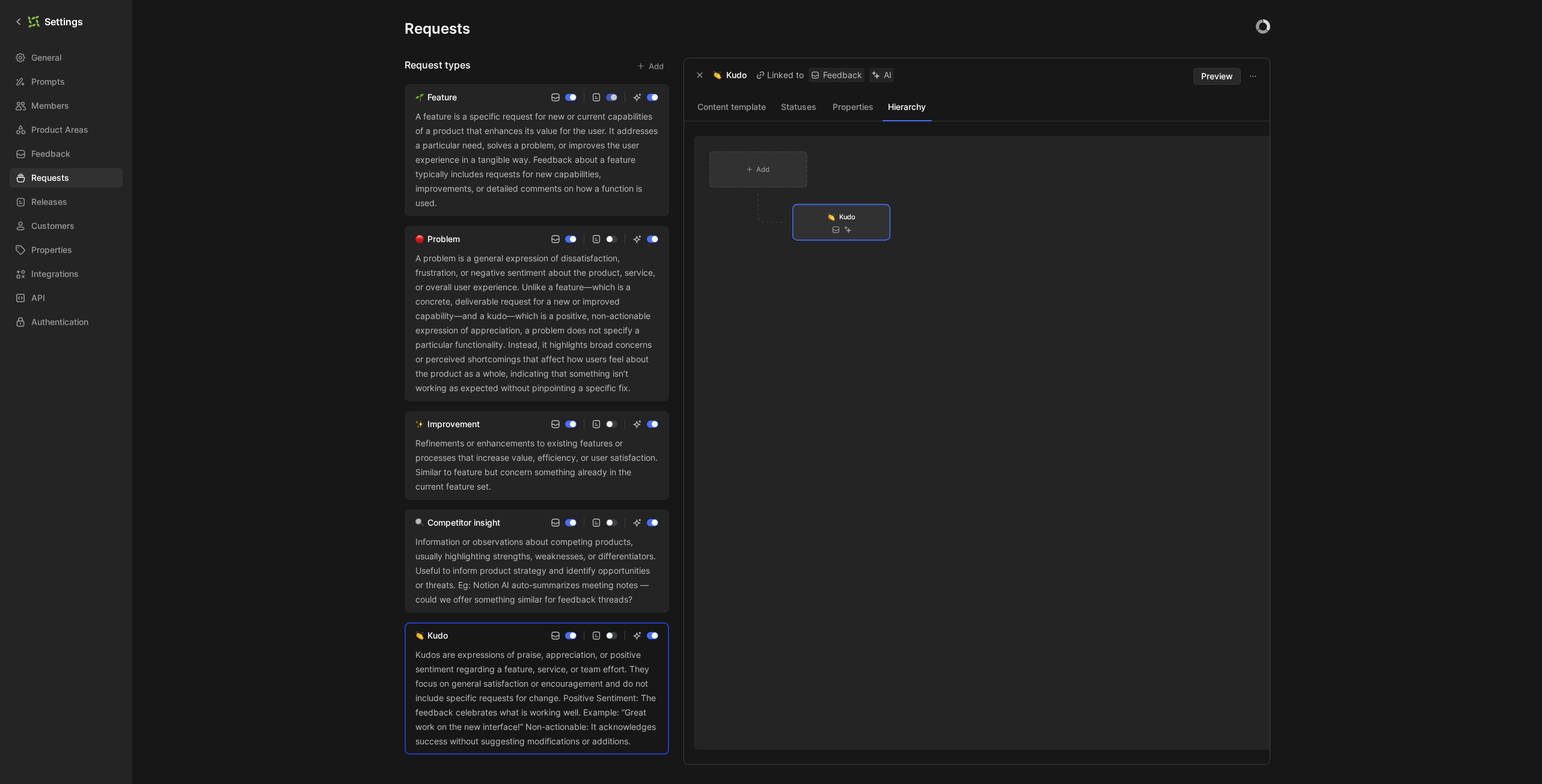
click at [757, 169] on span "Add" at bounding box center [763, 169] width 13 height 11
click at [745, 300] on span "Feature" at bounding box center [744, 300] width 30 height 10
click at [899, 426] on div at bounding box center [914, 480] width 115 height 442
click at [488, 590] on div "Information or observations about competing products, usually highlighting stre…" at bounding box center [536, 571] width 243 height 72
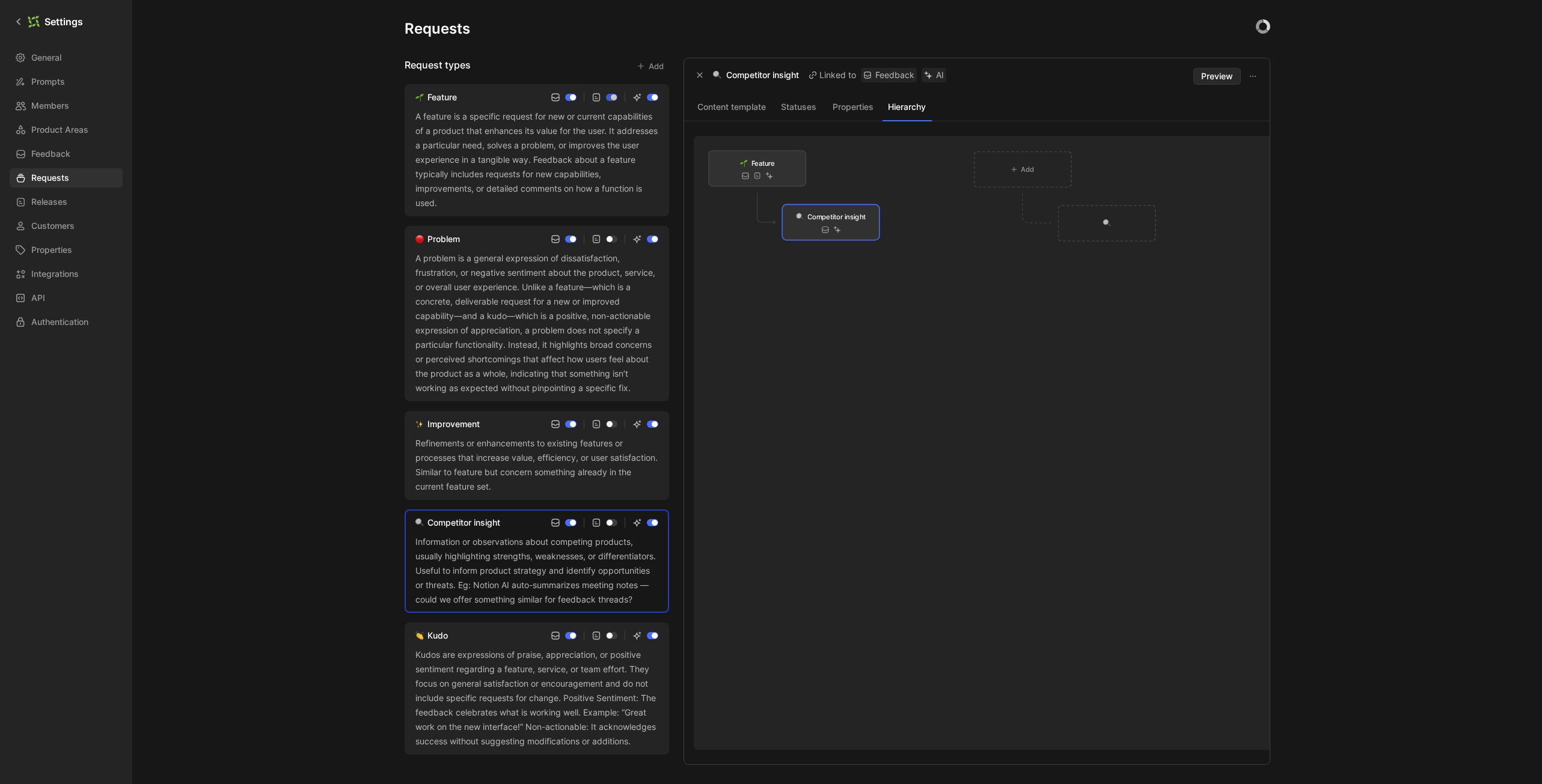
click at [487, 444] on div "Refinements or enhancements to existing features or processes that increase val…" at bounding box center [536, 465] width 243 height 58
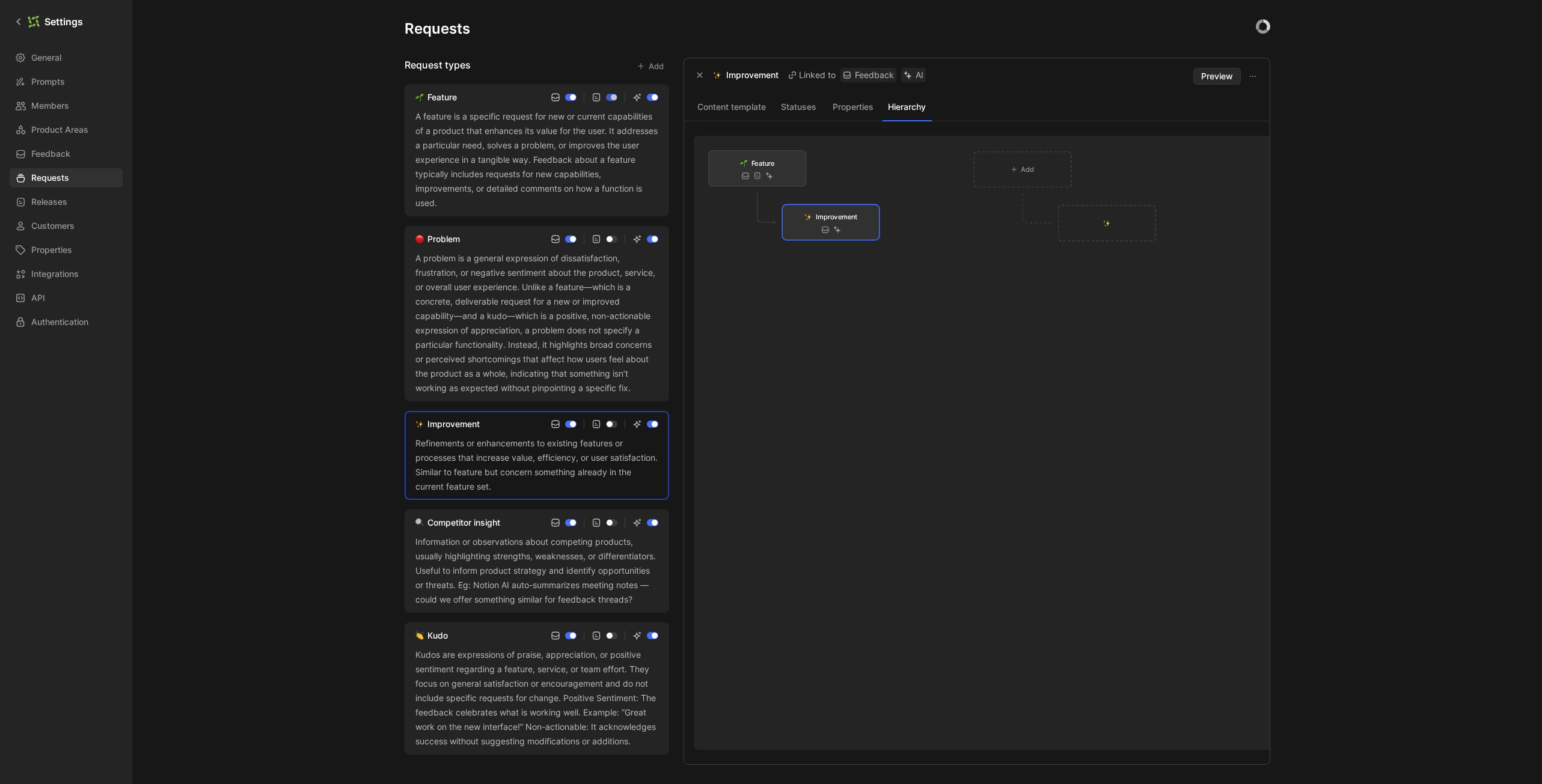
click at [486, 335] on div "A problem is a general expression of dissatisfaction, frustration, or negative …" at bounding box center [536, 322] width 243 height 144
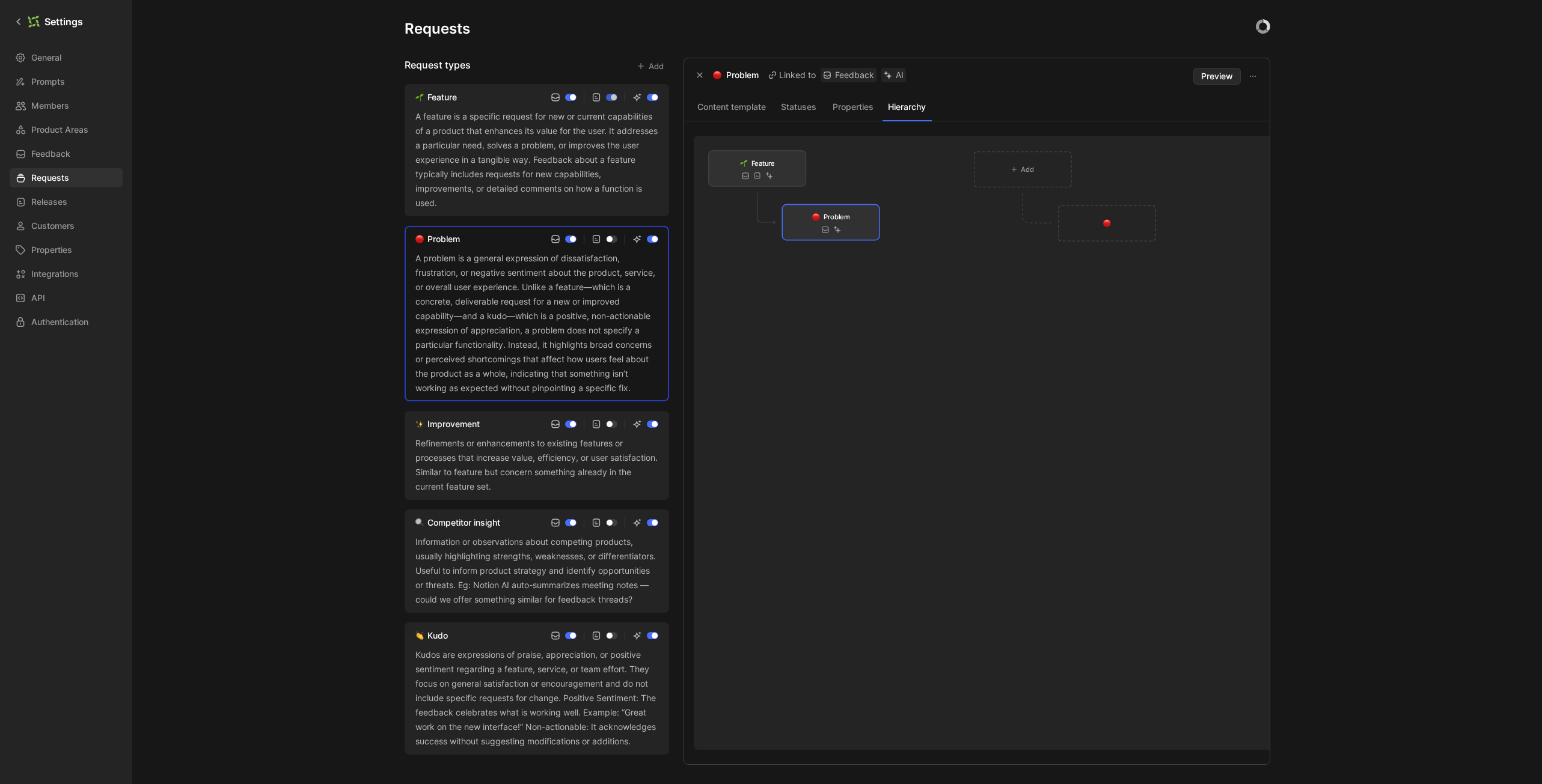
click at [501, 189] on div "A feature is a specific request for new or current capabilities of a product th…" at bounding box center [536, 160] width 243 height 101
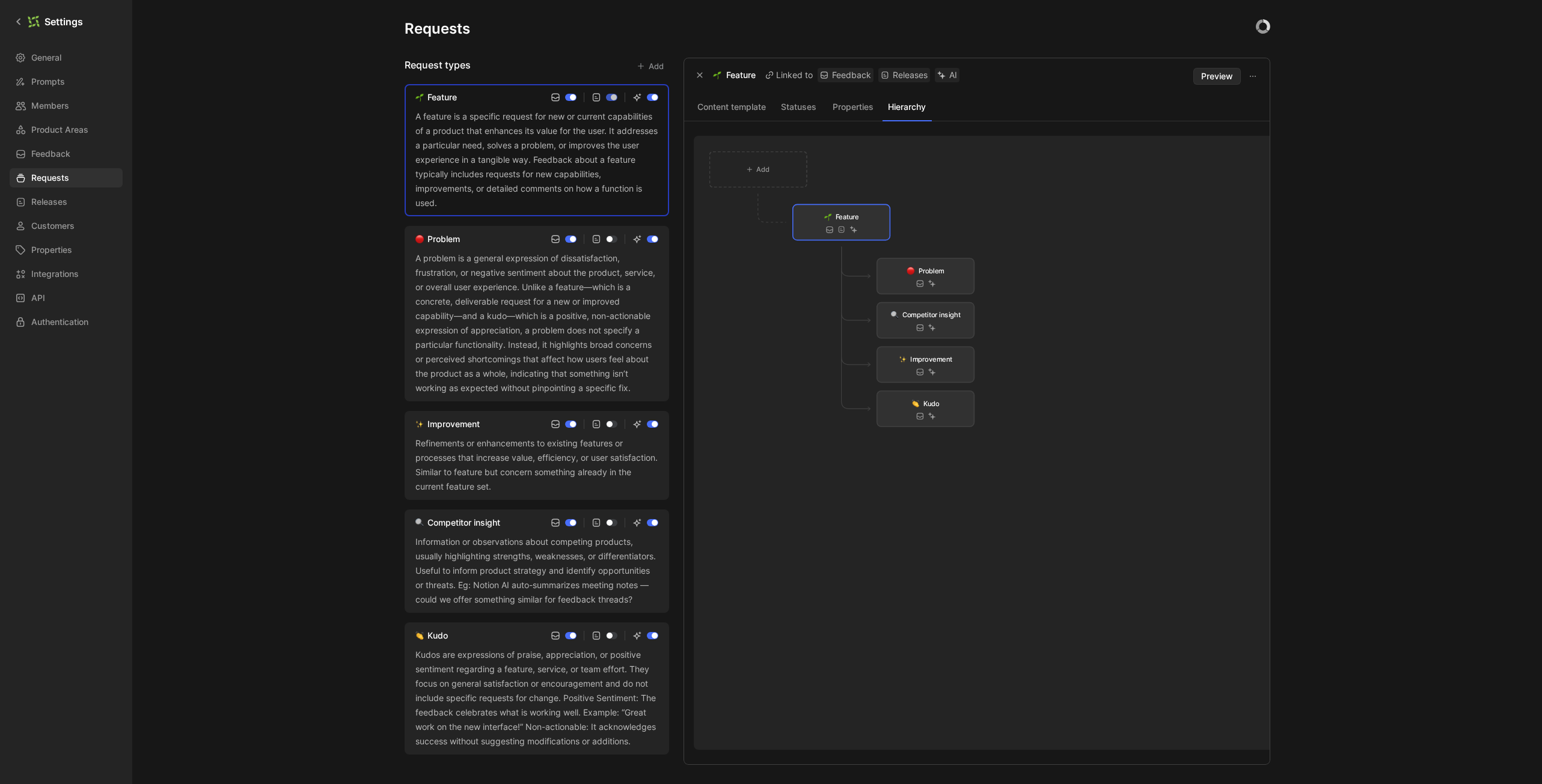
click at [335, 166] on div "Requests Request types Add Feature A feature is a specific request for new or c…" at bounding box center [837, 392] width 1410 height 784
click at [451, 140] on div "A feature is a specific request for new or current capabilities of a product th…" at bounding box center [536, 160] width 243 height 101
click at [702, 71] on button "button" at bounding box center [700, 74] width 12 height 12
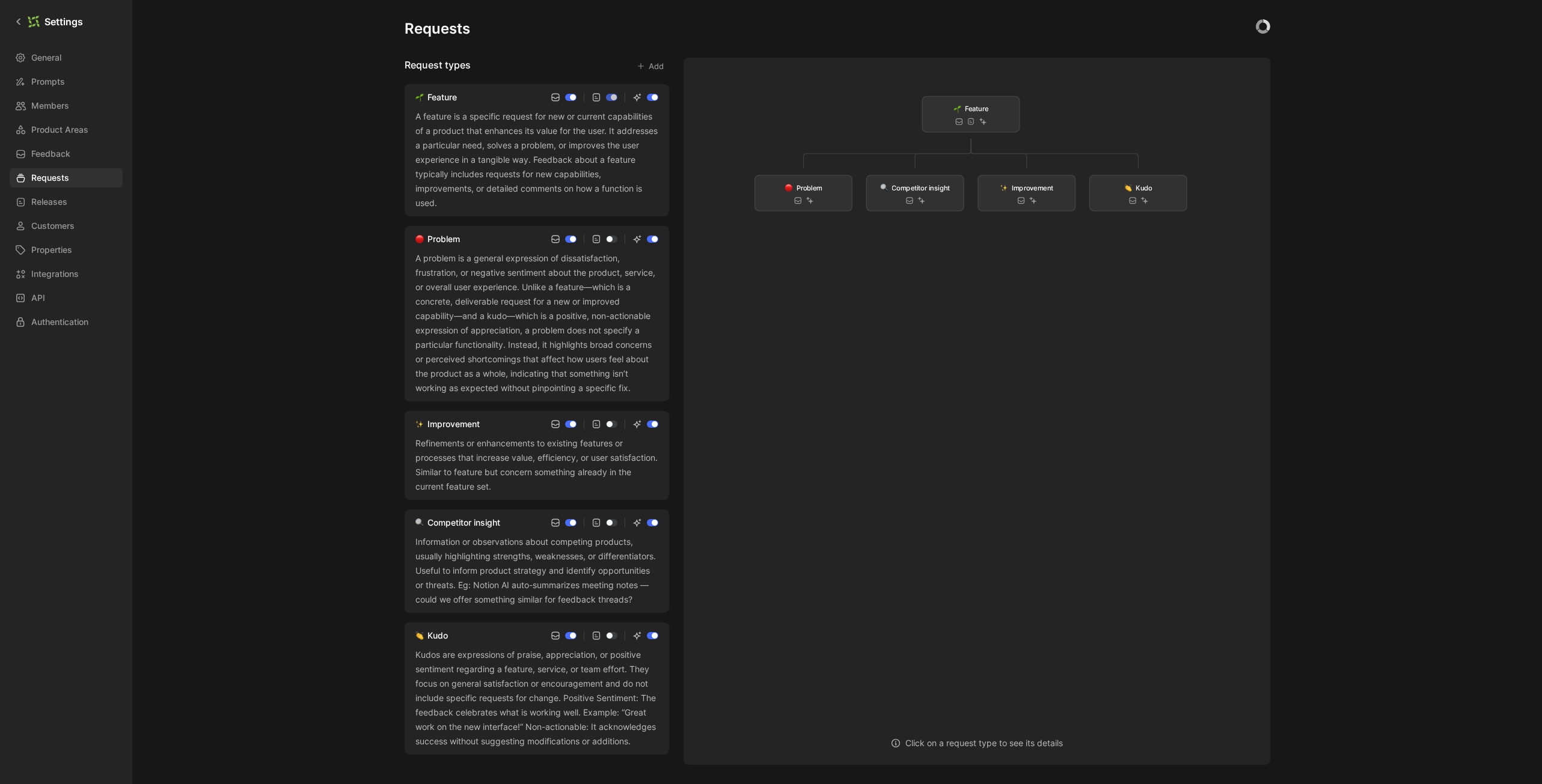
click at [1388, 325] on div "Requests Request types Add Feature A feature is a specific request for new or c…" at bounding box center [837, 392] width 1410 height 784
